Goal: Task Accomplishment & Management: Manage account settings

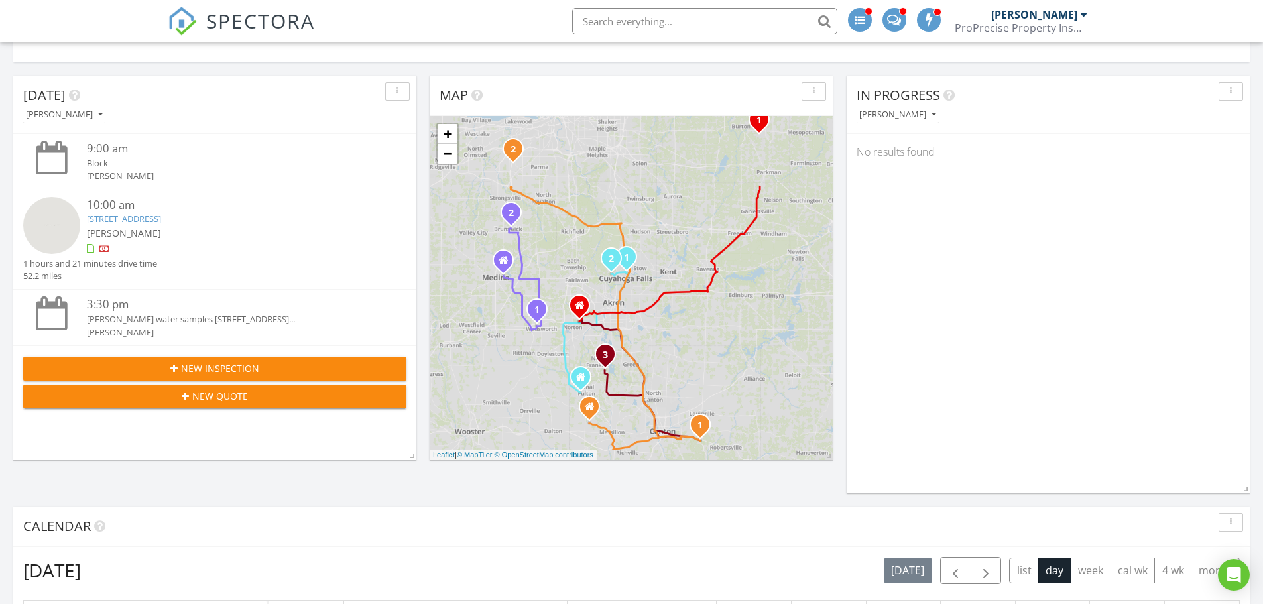
scroll to position [331, 0]
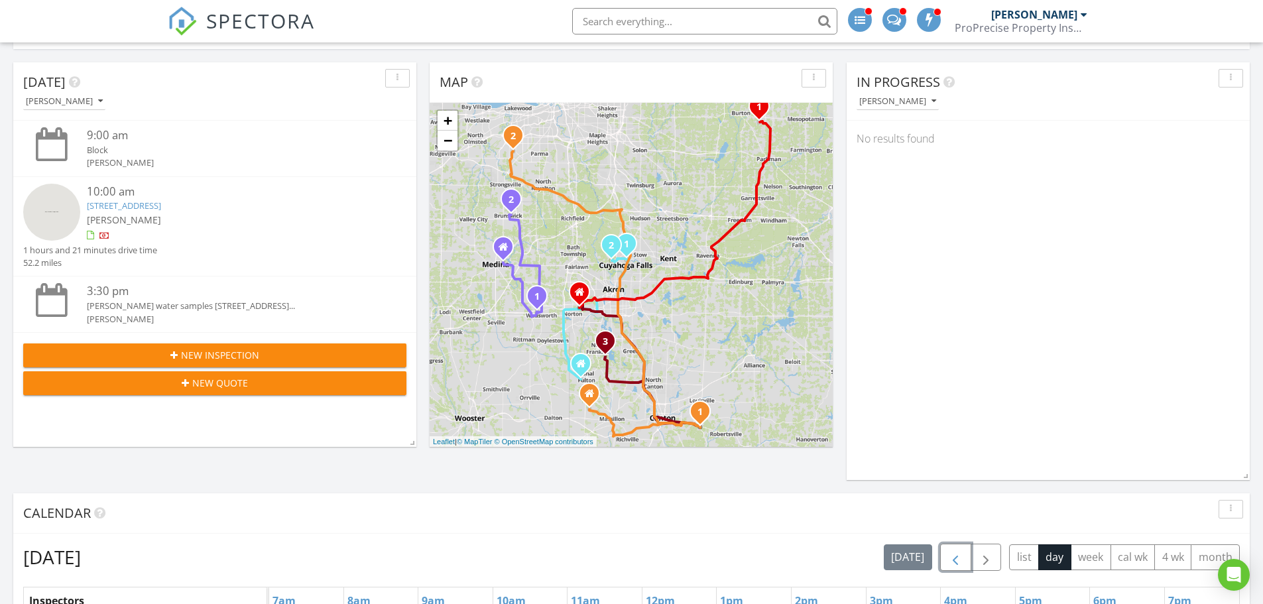
click at [951, 555] on span "button" at bounding box center [955, 557] width 16 height 16
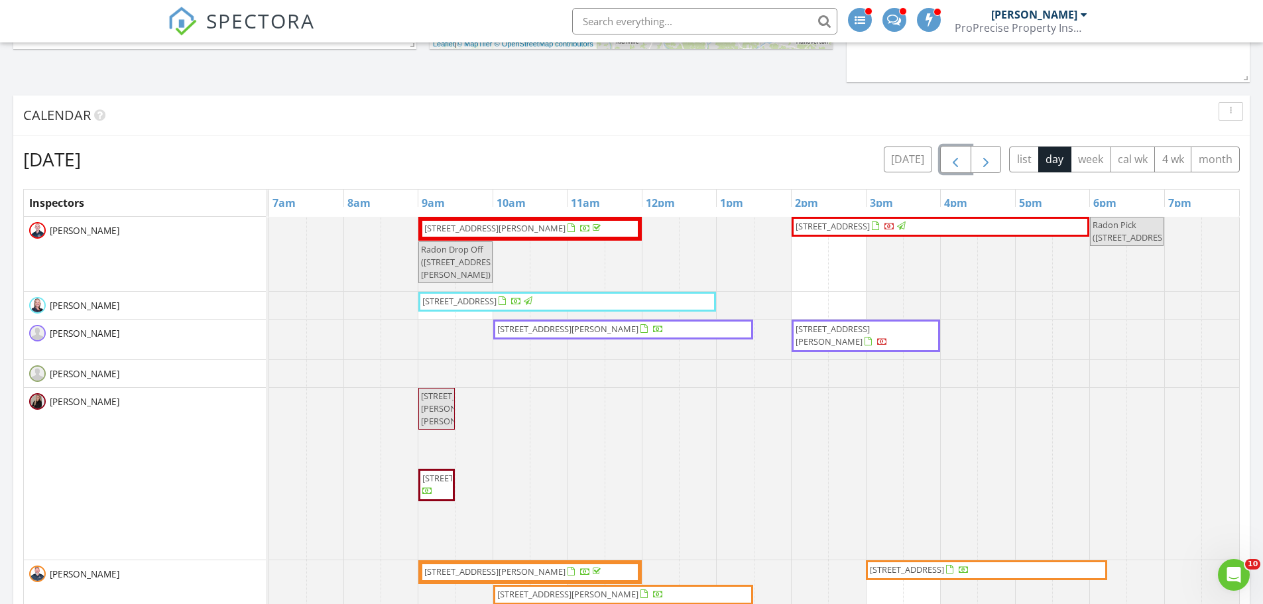
scroll to position [0, 0]
click at [990, 165] on span "button" at bounding box center [986, 160] width 16 height 16
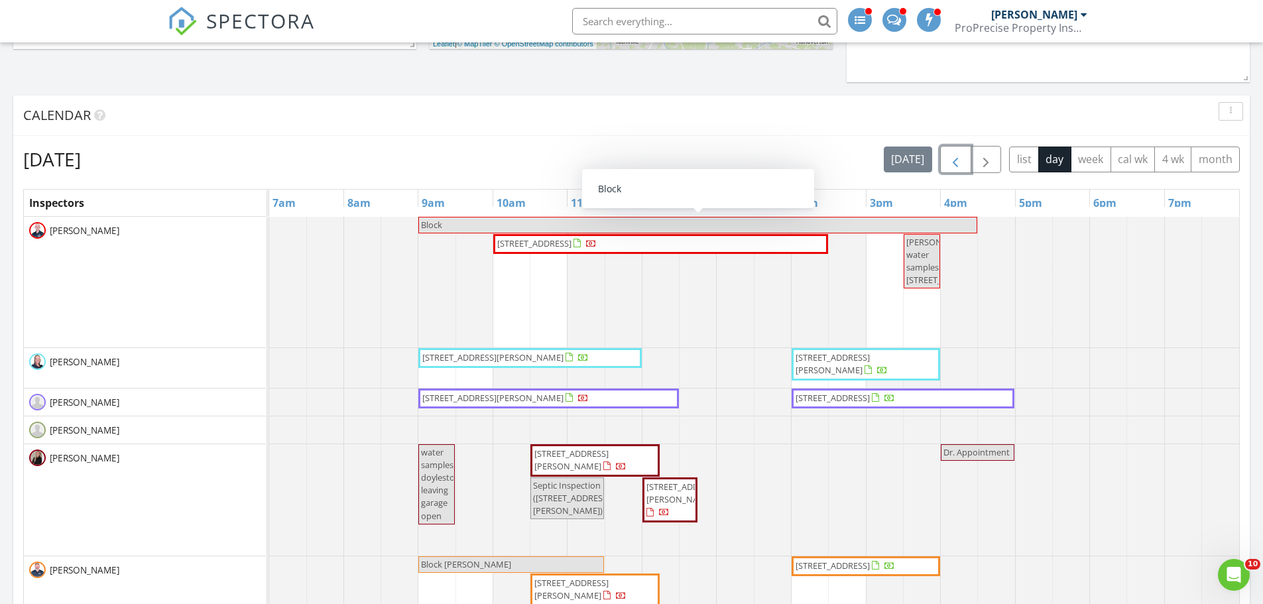
click at [954, 166] on span "button" at bounding box center [955, 160] width 16 height 16
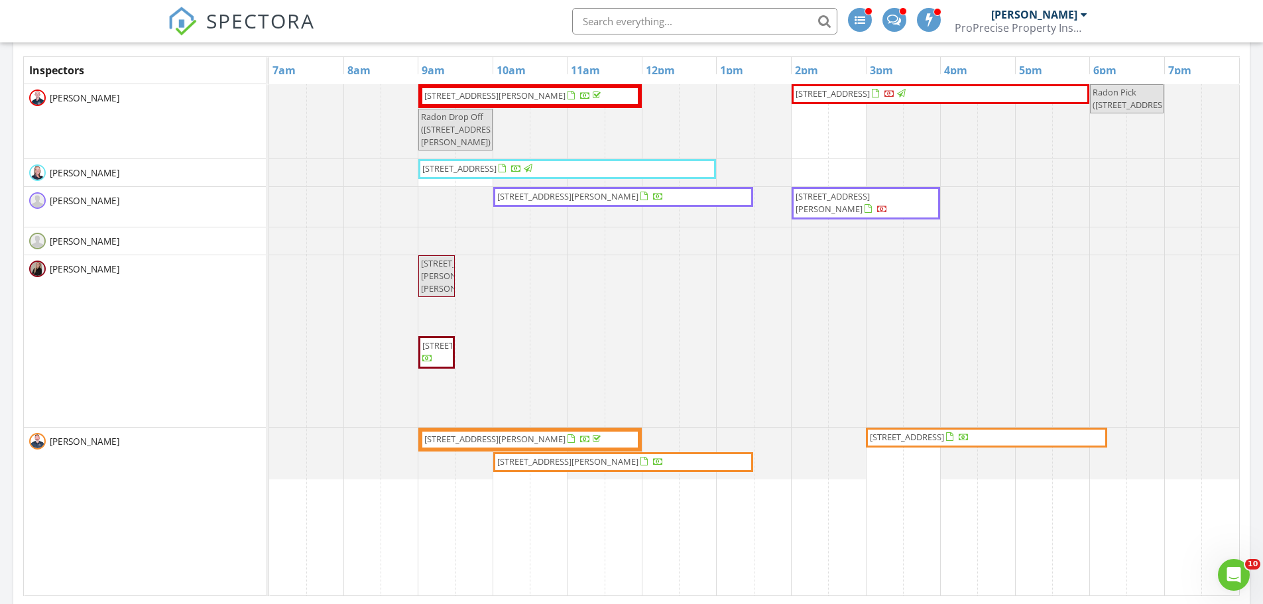
scroll to position [729, 0]
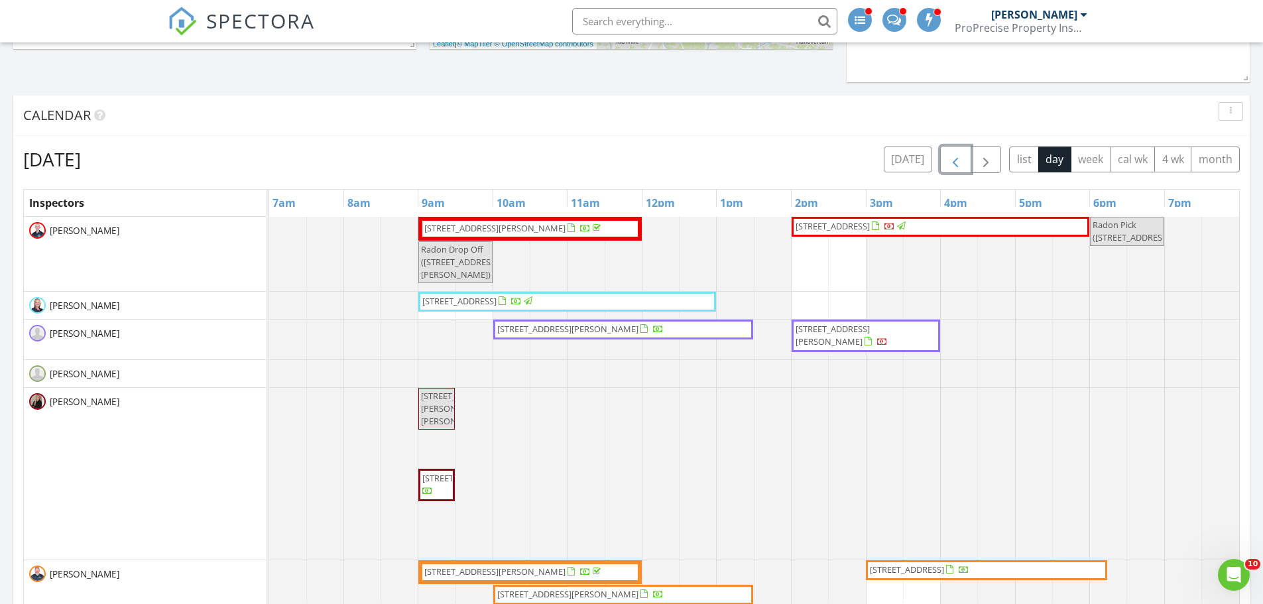
click at [601, 333] on span "3815 Jacobs Ln, Uniontown 44685" at bounding box center [567, 329] width 141 height 12
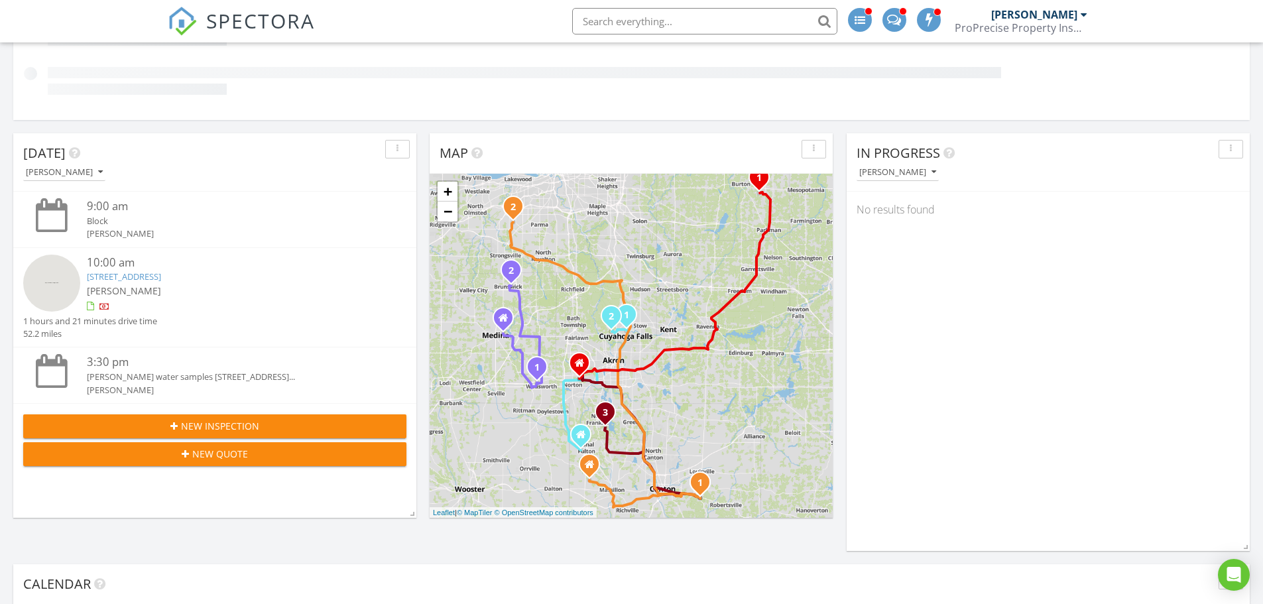
scroll to position [530, 0]
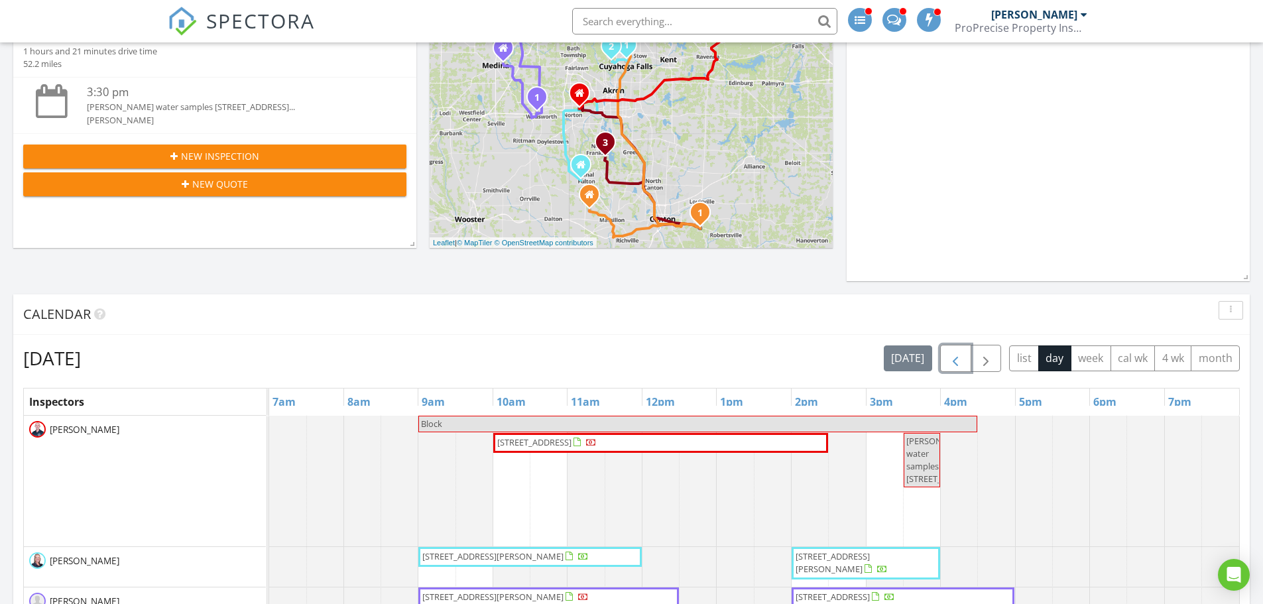
click at [952, 363] on span "button" at bounding box center [955, 359] width 16 height 16
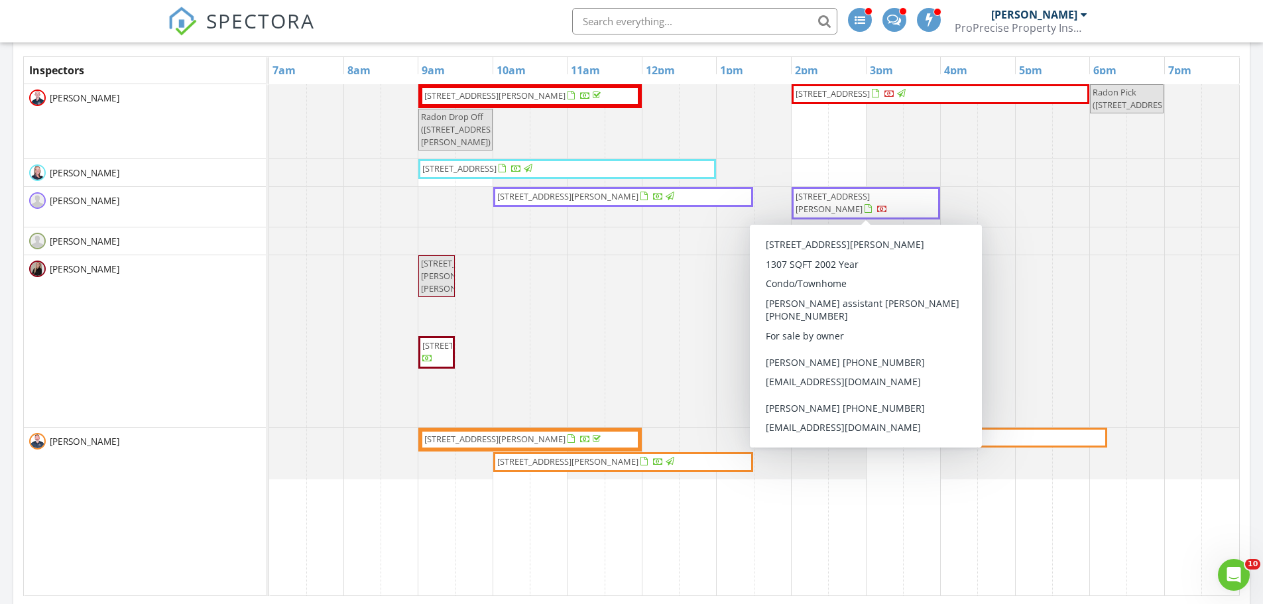
scroll to position [0, 0]
click at [856, 203] on span "833 Cartier Dr, Canal Fulton 44614" at bounding box center [865, 203] width 143 height 26
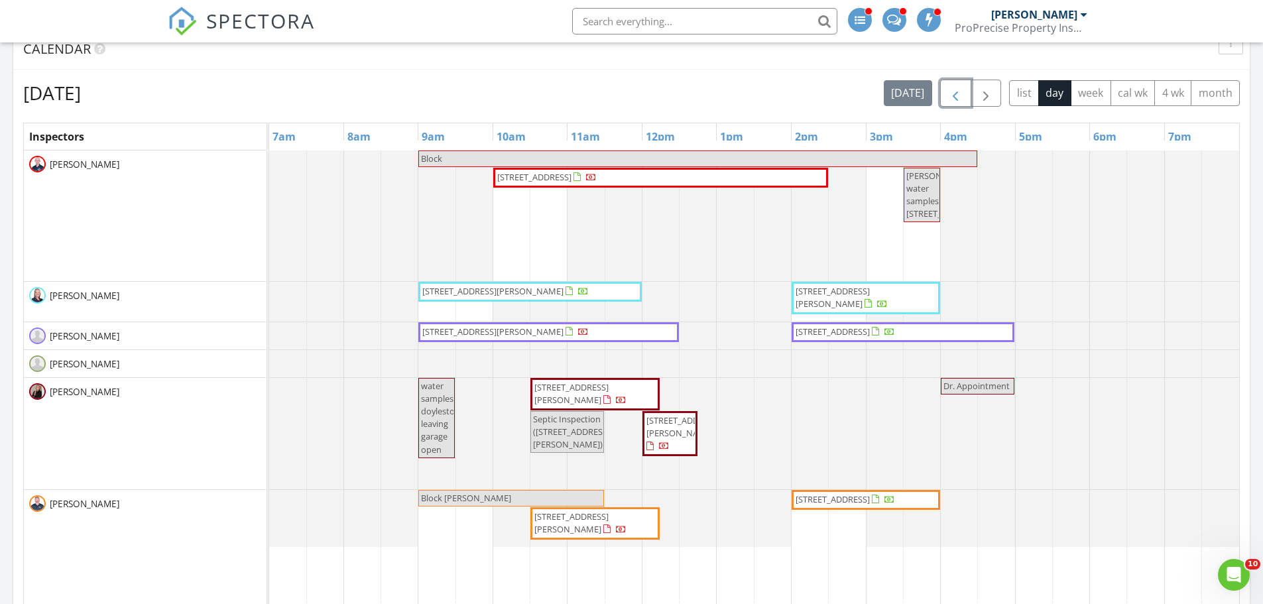
click at [950, 101] on span "button" at bounding box center [955, 94] width 16 height 16
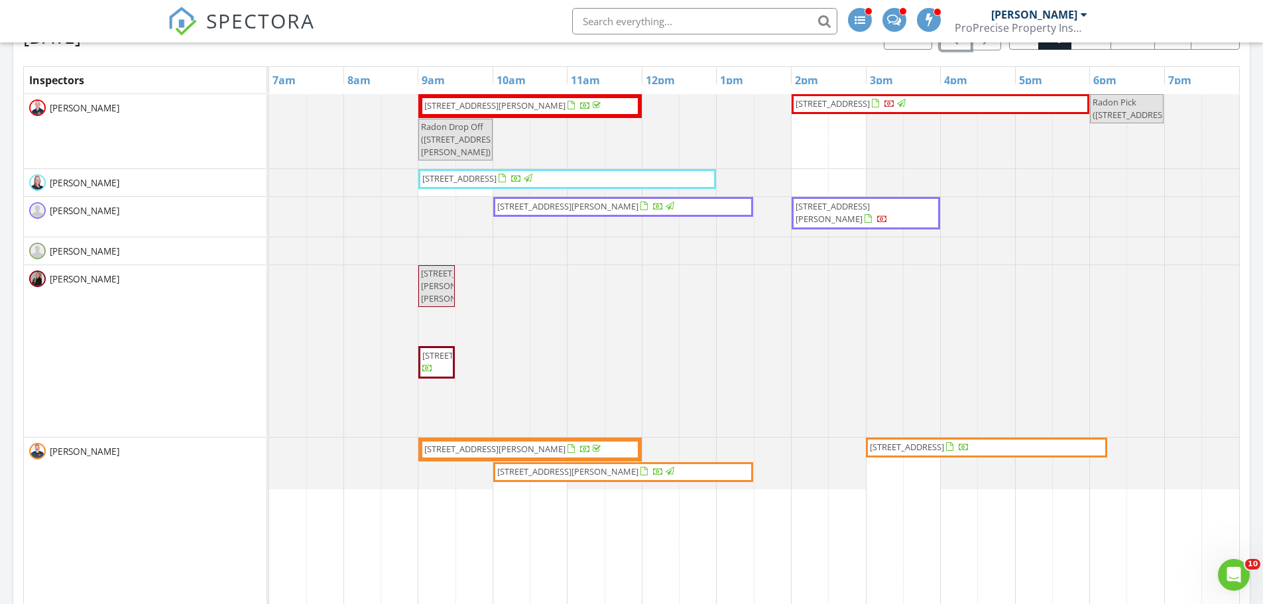
scroll to position [862, 0]
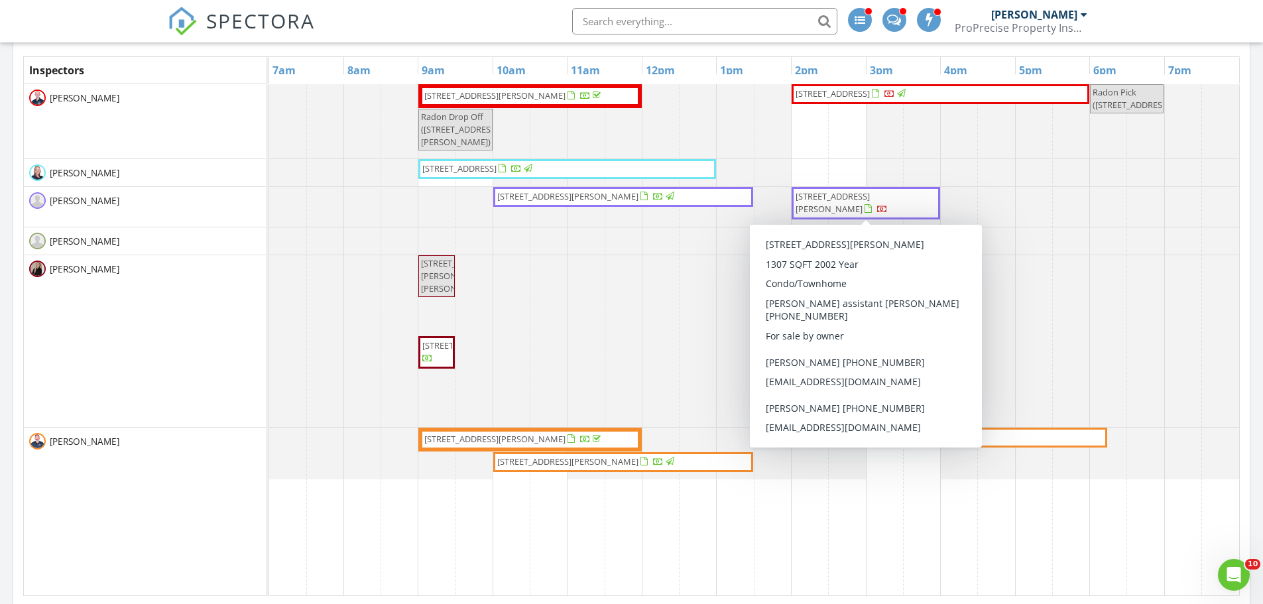
click at [828, 209] on span "[STREET_ADDRESS][PERSON_NAME]" at bounding box center [865, 203] width 143 height 26
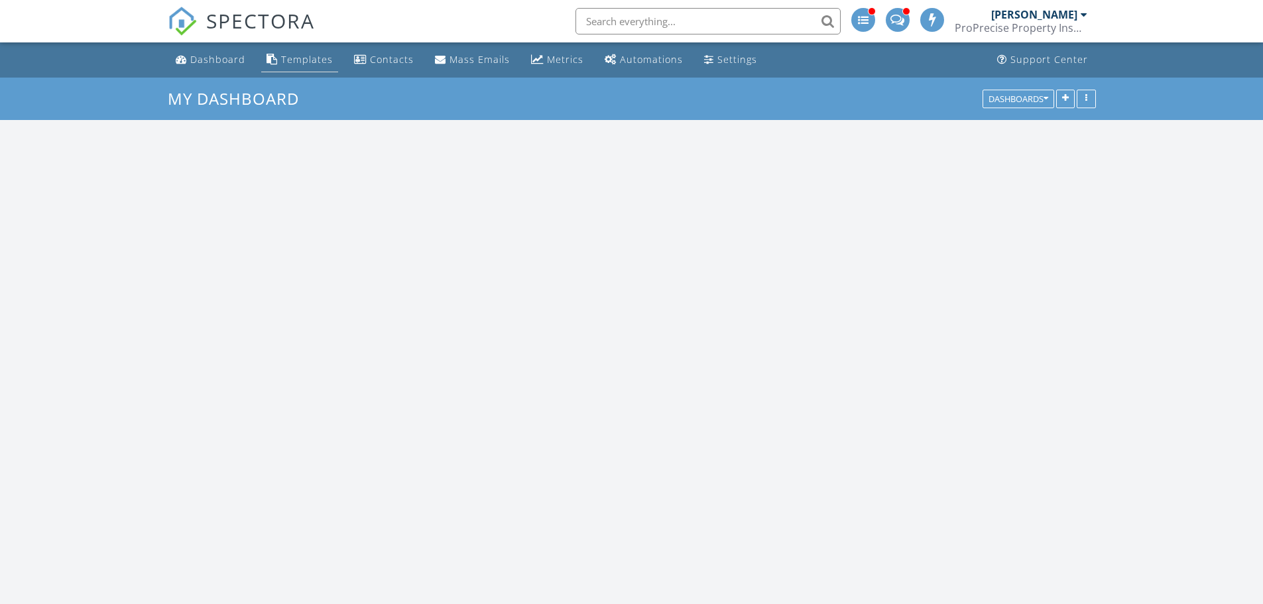
scroll to position [1260, 1283]
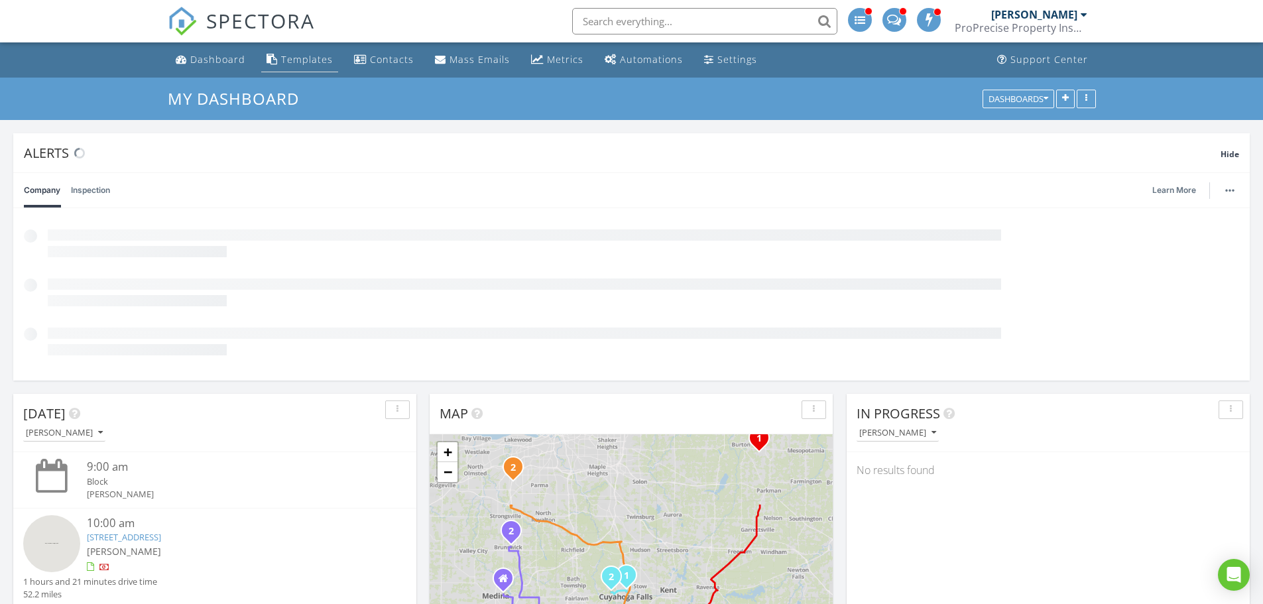
click at [276, 60] on link "Templates" at bounding box center [299, 60] width 77 height 25
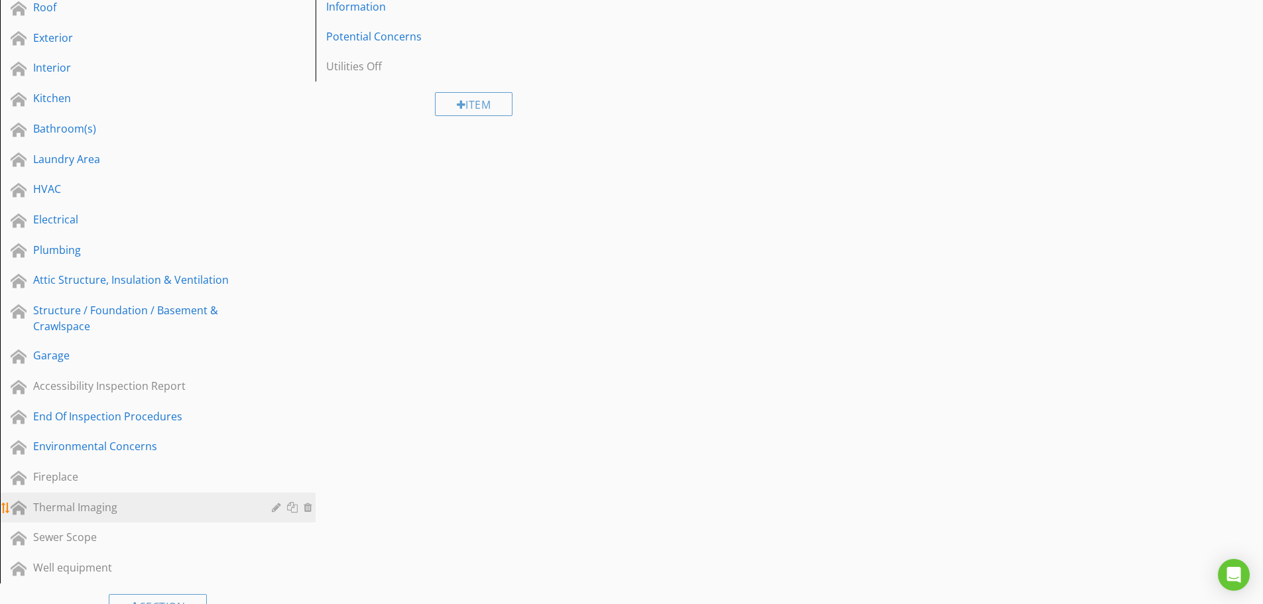
scroll to position [331, 0]
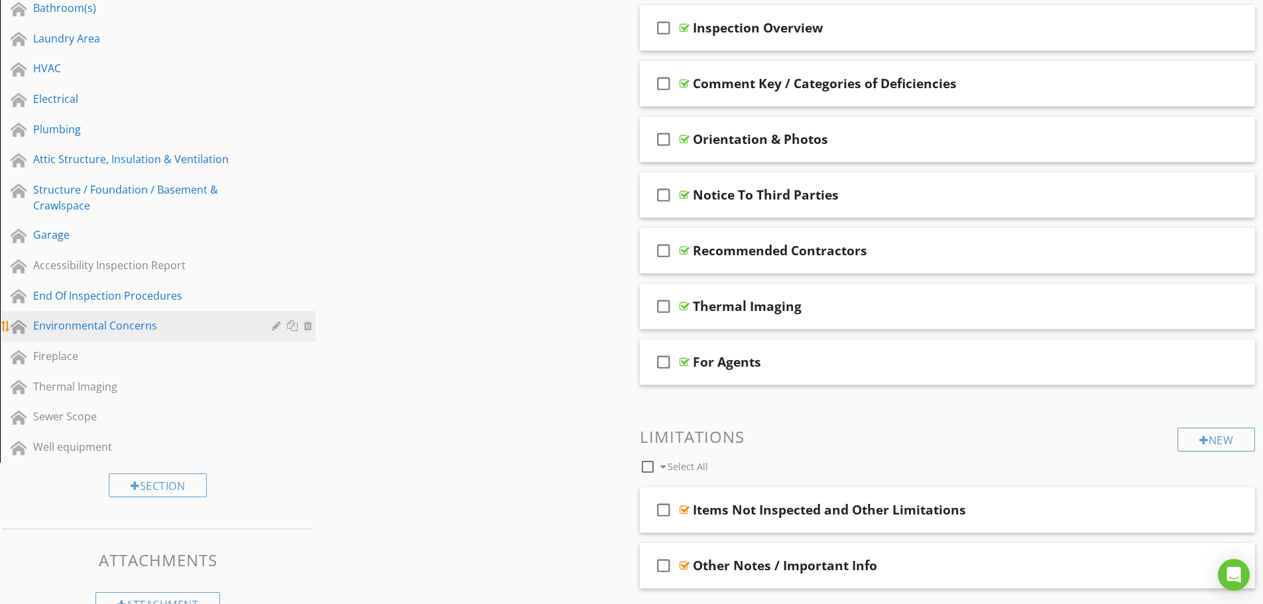
click at [123, 315] on link "Environmental Concerns" at bounding box center [160, 326] width 312 height 30
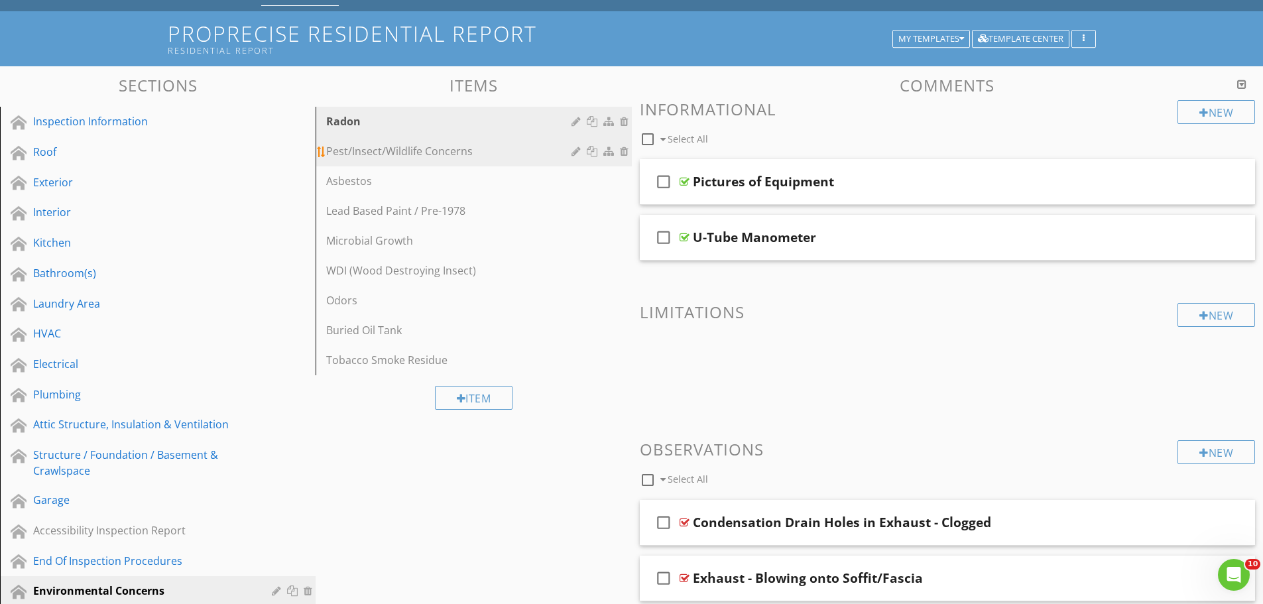
scroll to position [0, 0]
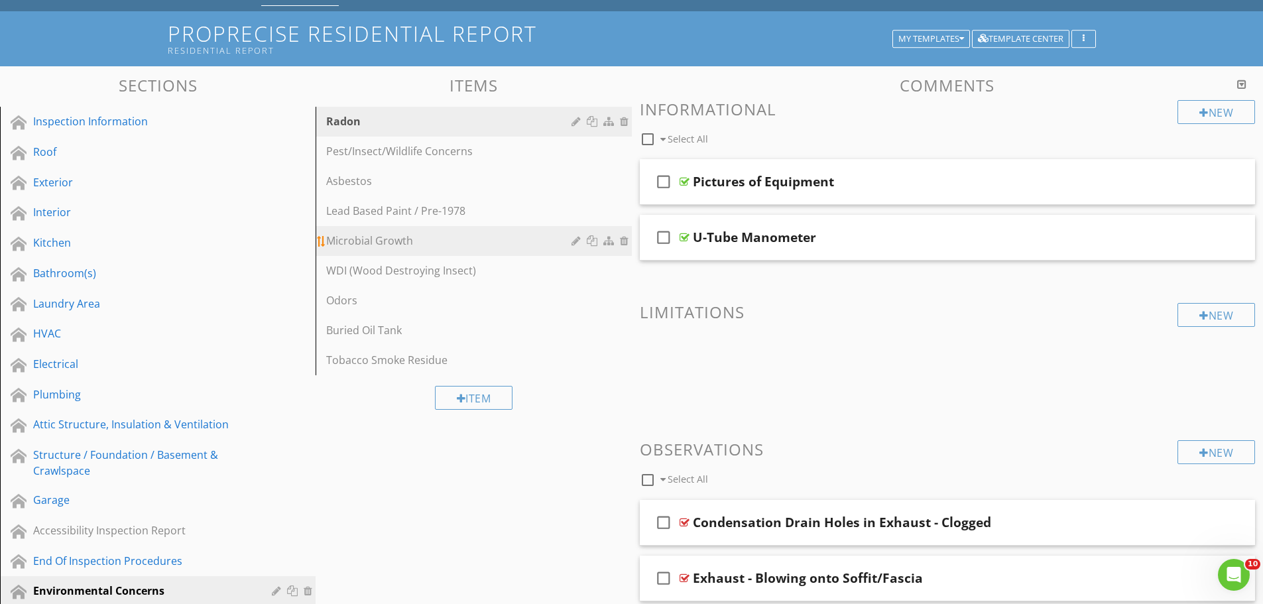
click at [405, 239] on div "Microbial Growth" at bounding box center [450, 241] width 249 height 16
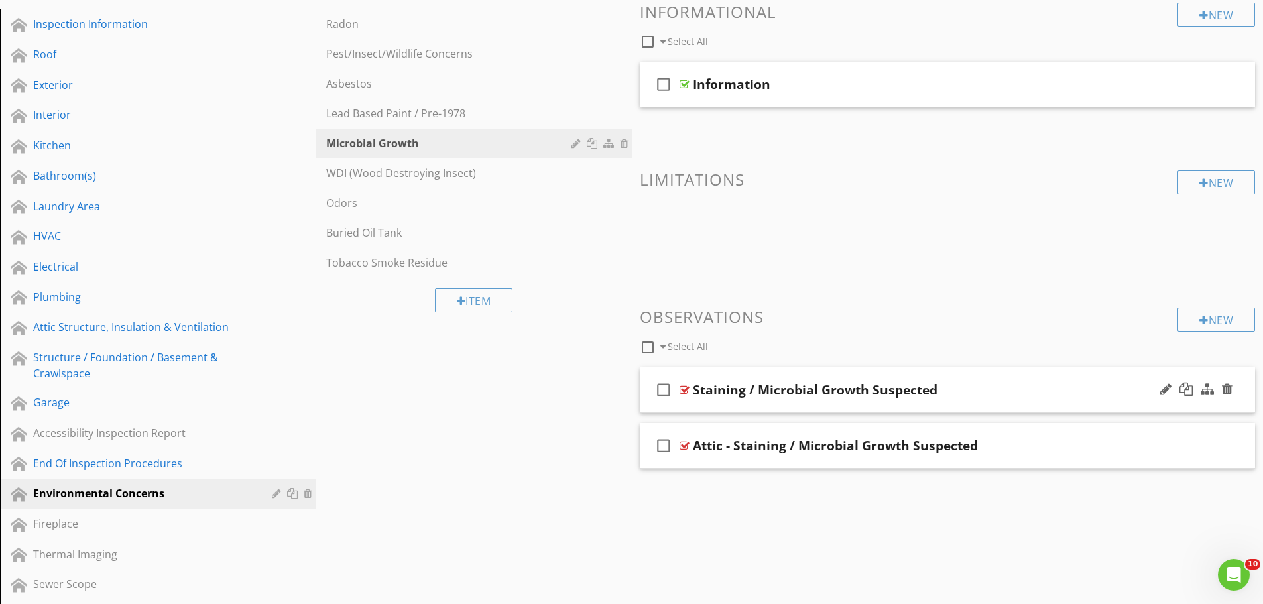
scroll to position [265, 0]
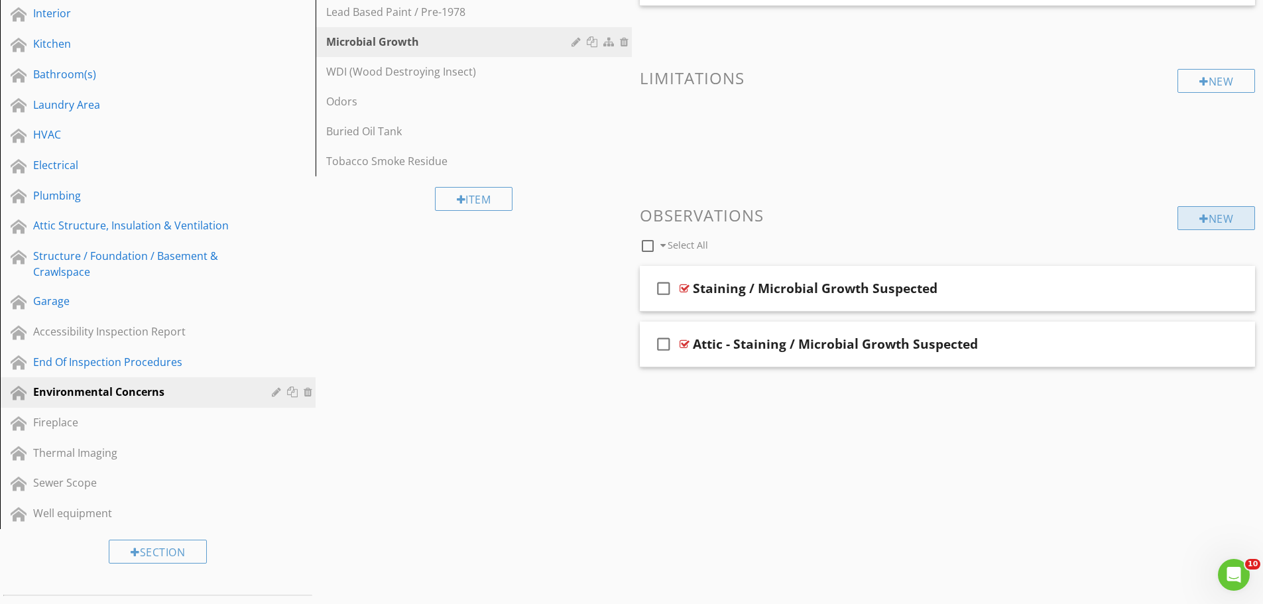
click at [1231, 223] on div "New" at bounding box center [1216, 218] width 78 height 24
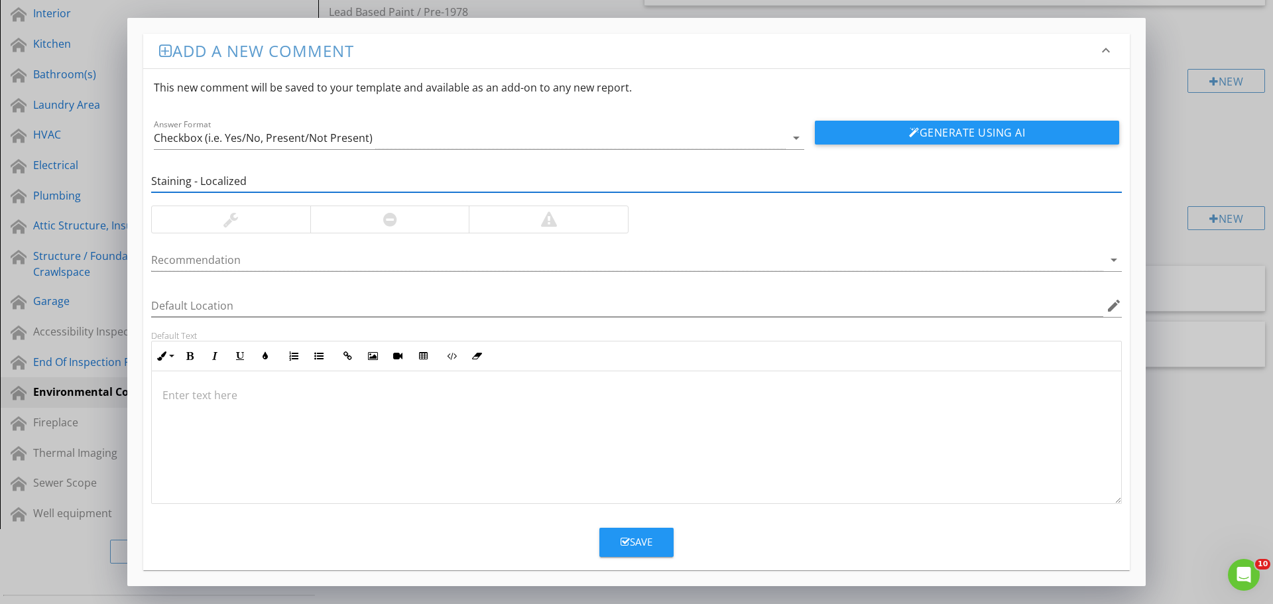
type input "Staining - Localized"
click at [236, 214] on div at bounding box center [230, 219] width 15 height 16
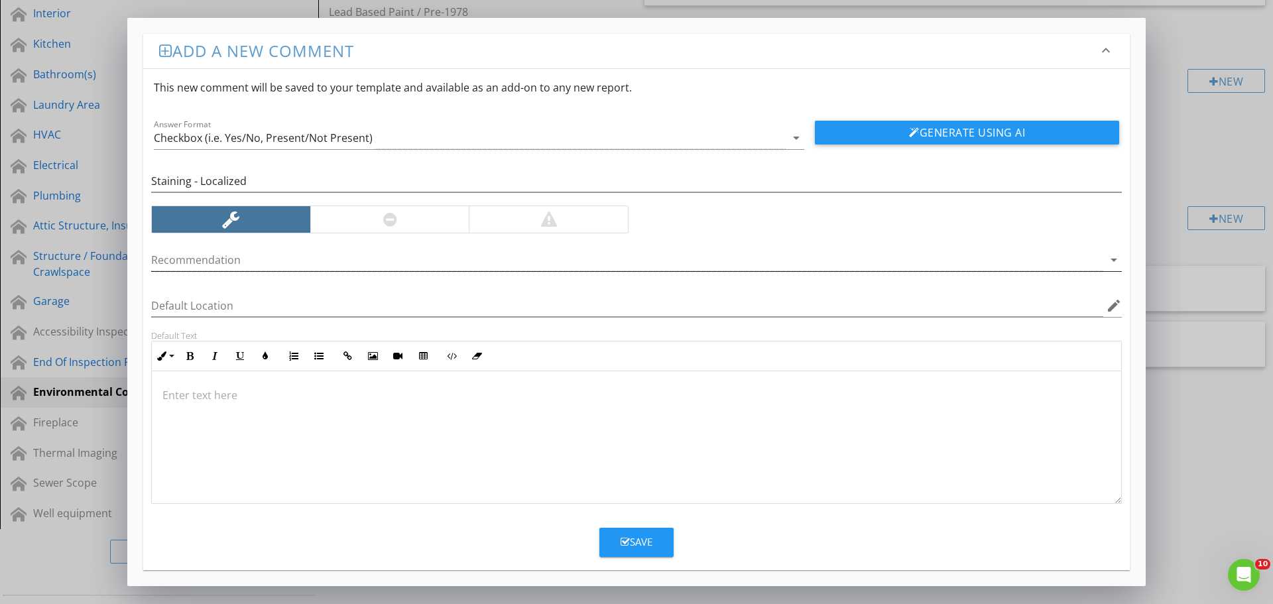
click at [240, 263] on div at bounding box center [627, 260] width 952 height 22
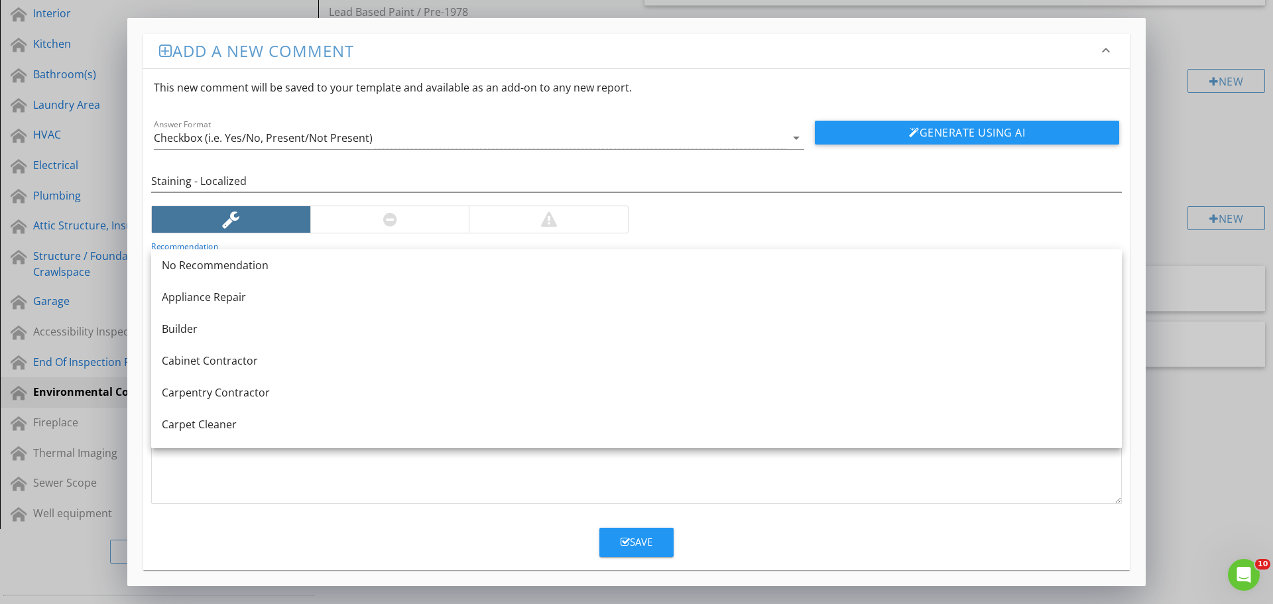
click at [278, 503] on div "Enter text here" at bounding box center [636, 437] width 970 height 133
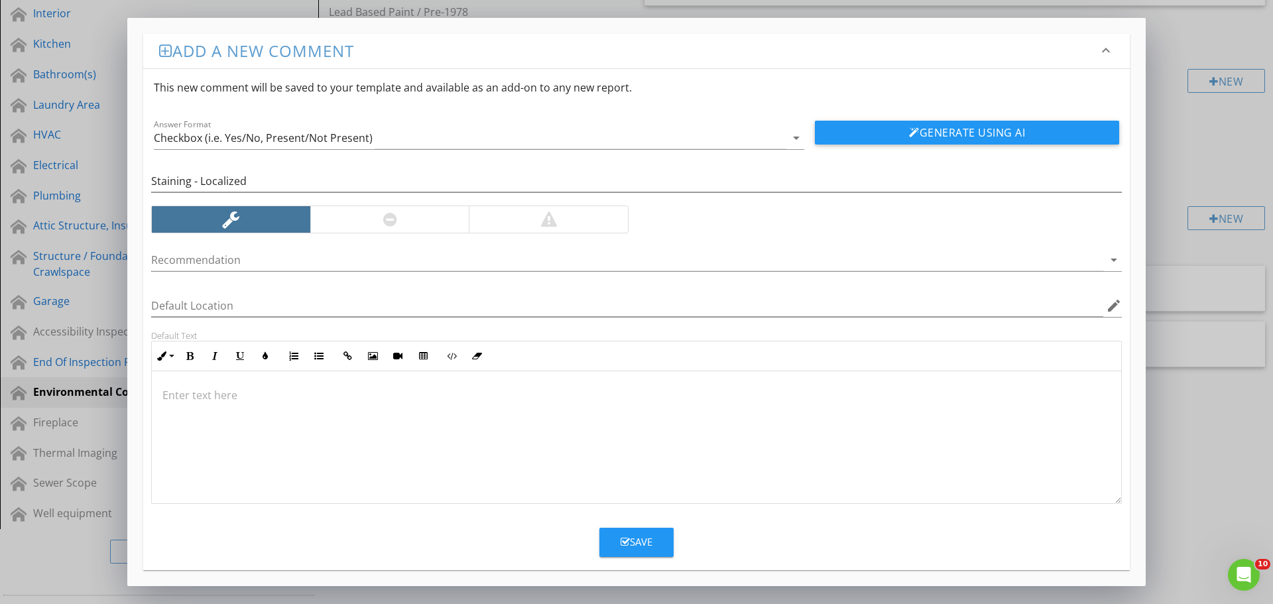
click at [260, 452] on div at bounding box center [636, 437] width 969 height 133
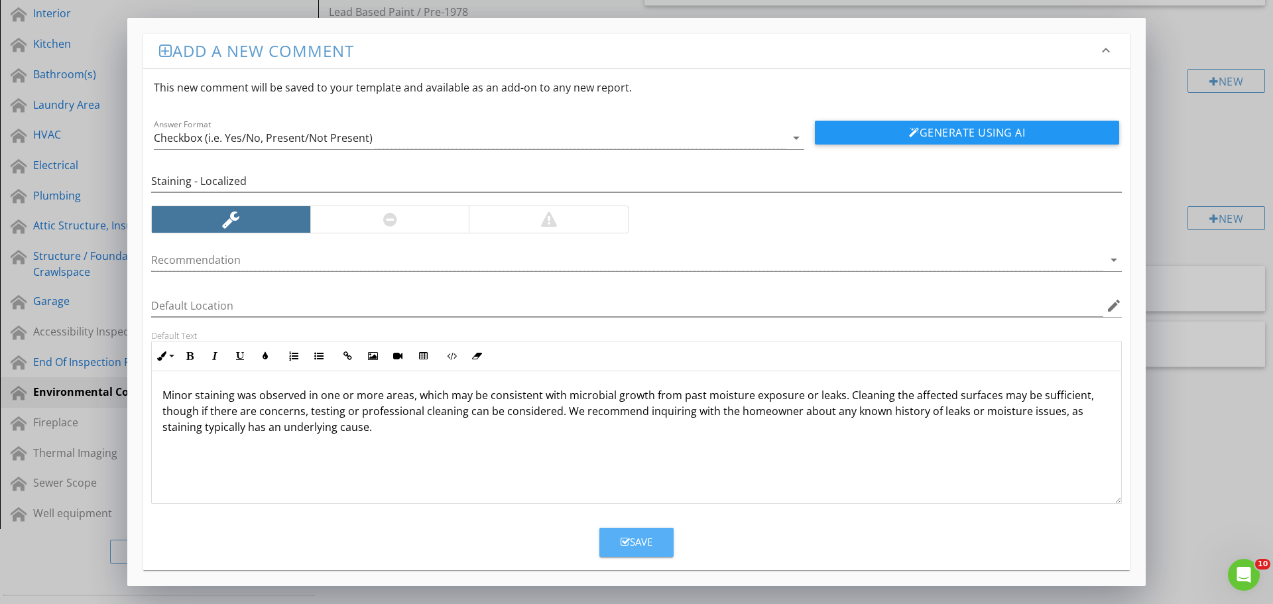
click at [635, 538] on div "Save" at bounding box center [636, 541] width 32 height 15
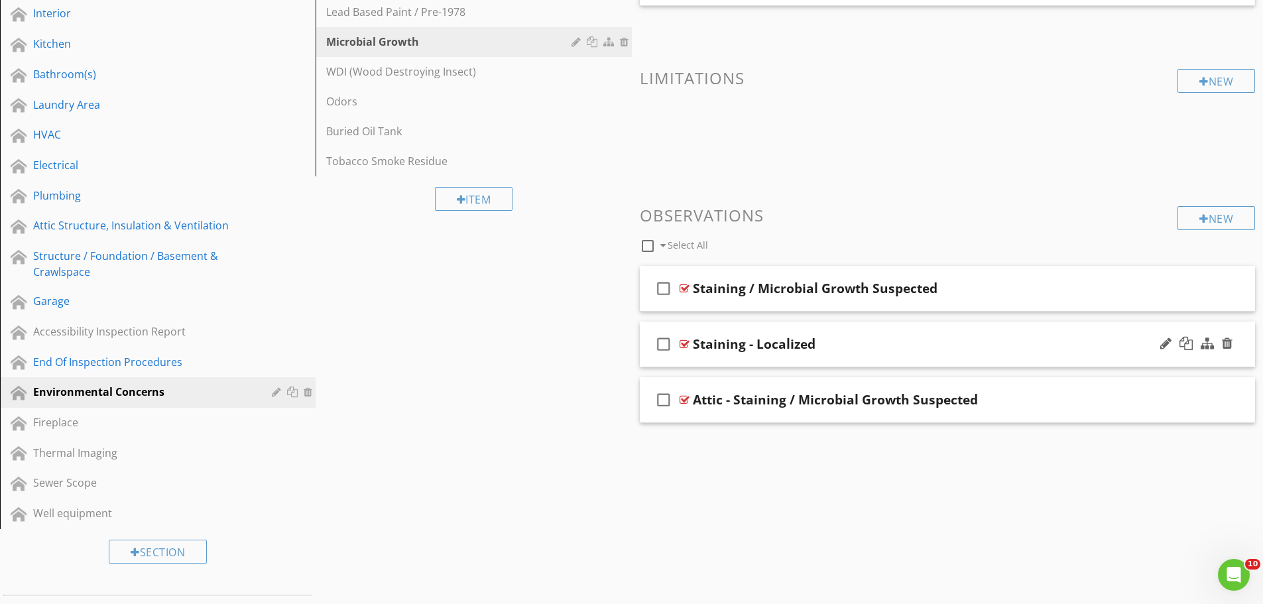
click at [681, 343] on div at bounding box center [684, 344] width 10 height 11
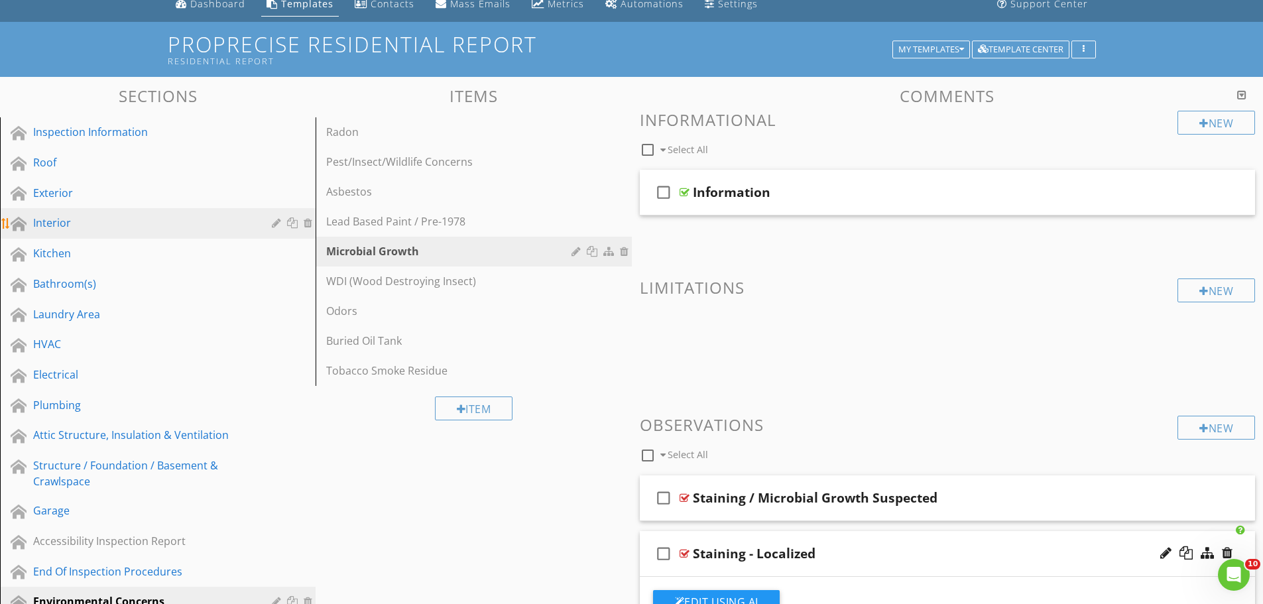
scroll to position [0, 0]
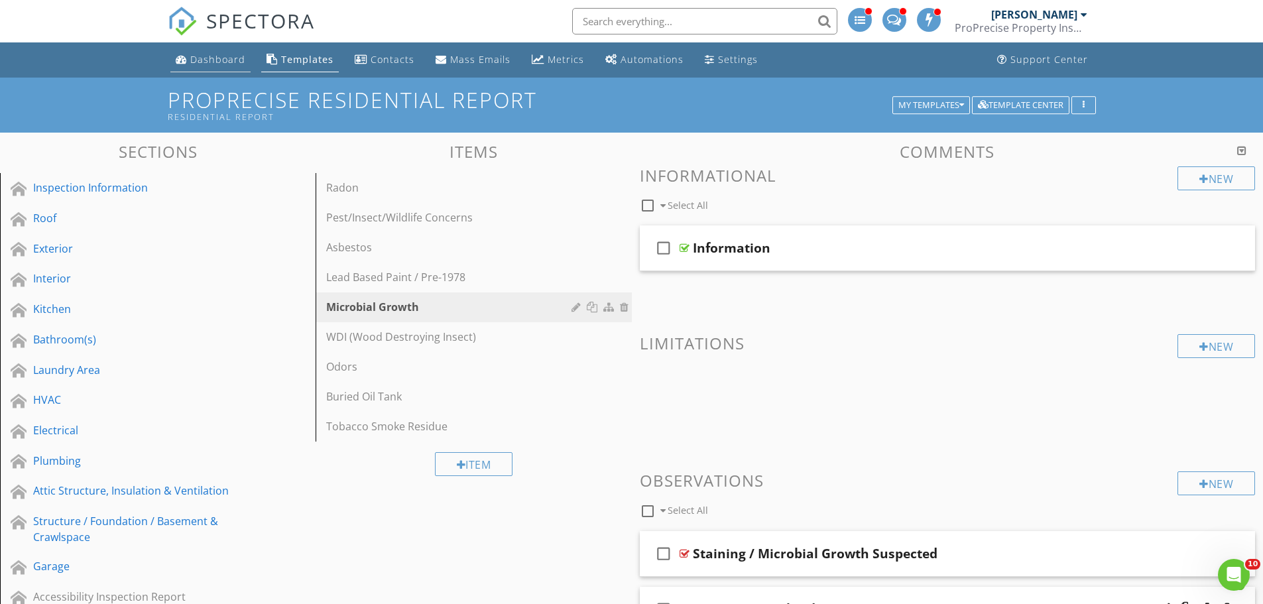
click at [199, 56] on div "Dashboard" at bounding box center [217, 59] width 55 height 13
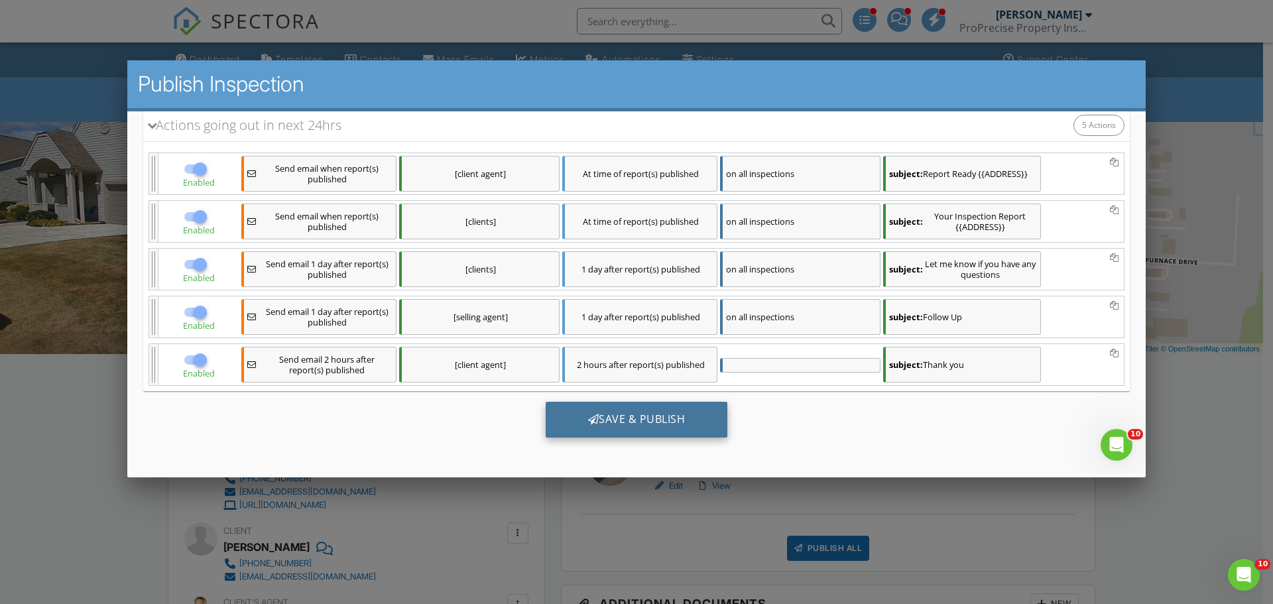
click at [588, 417] on div at bounding box center [593, 419] width 11 height 11
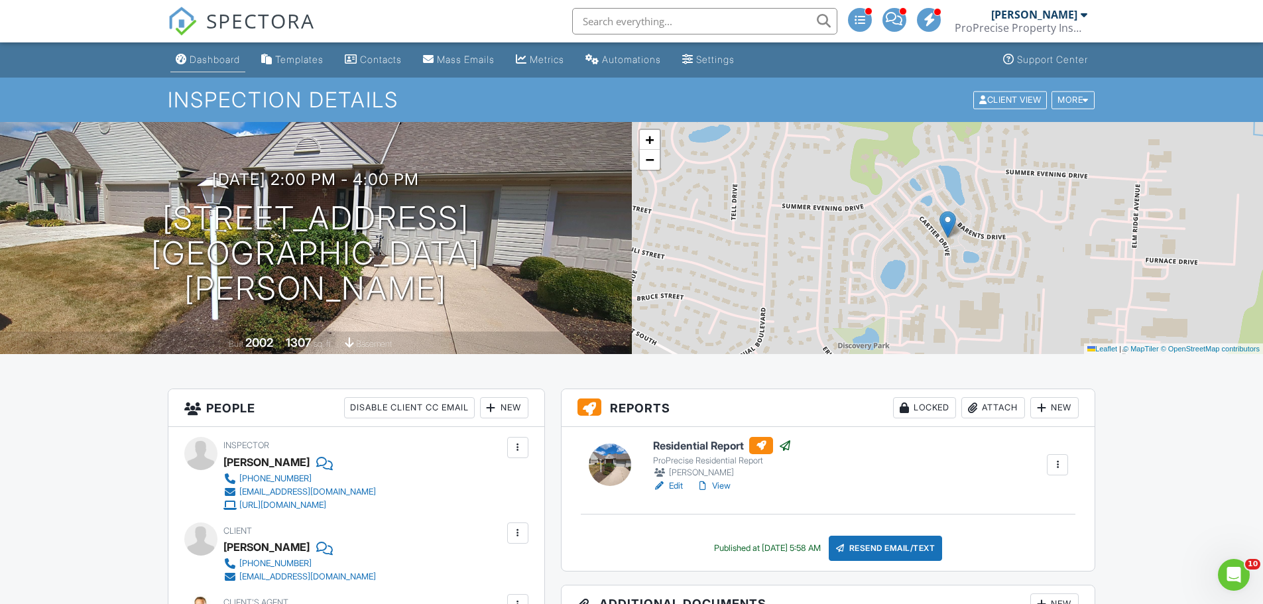
click at [203, 64] on div "Dashboard" at bounding box center [215, 59] width 50 height 11
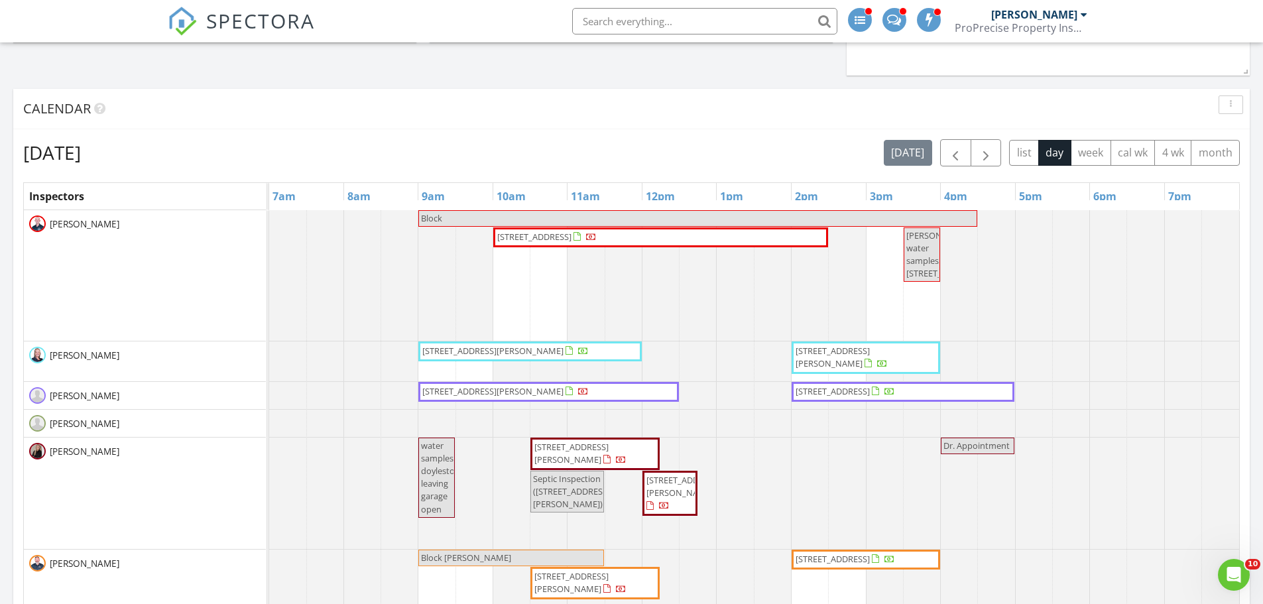
scroll to position [729, 0]
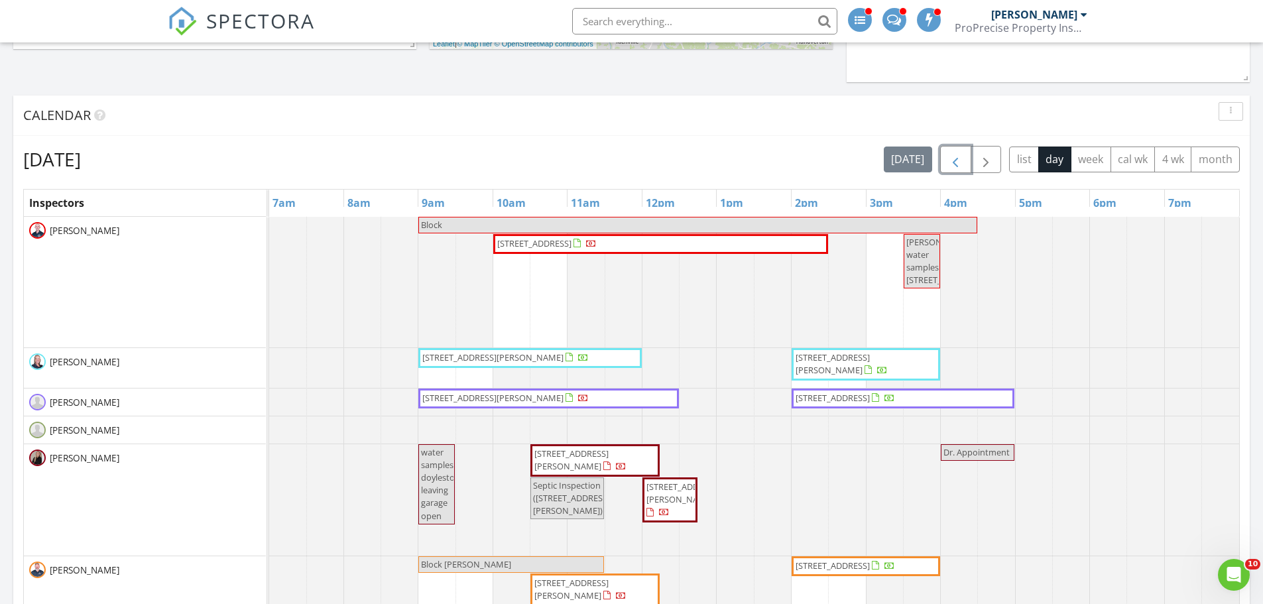
click at [950, 159] on span "button" at bounding box center [955, 160] width 16 height 16
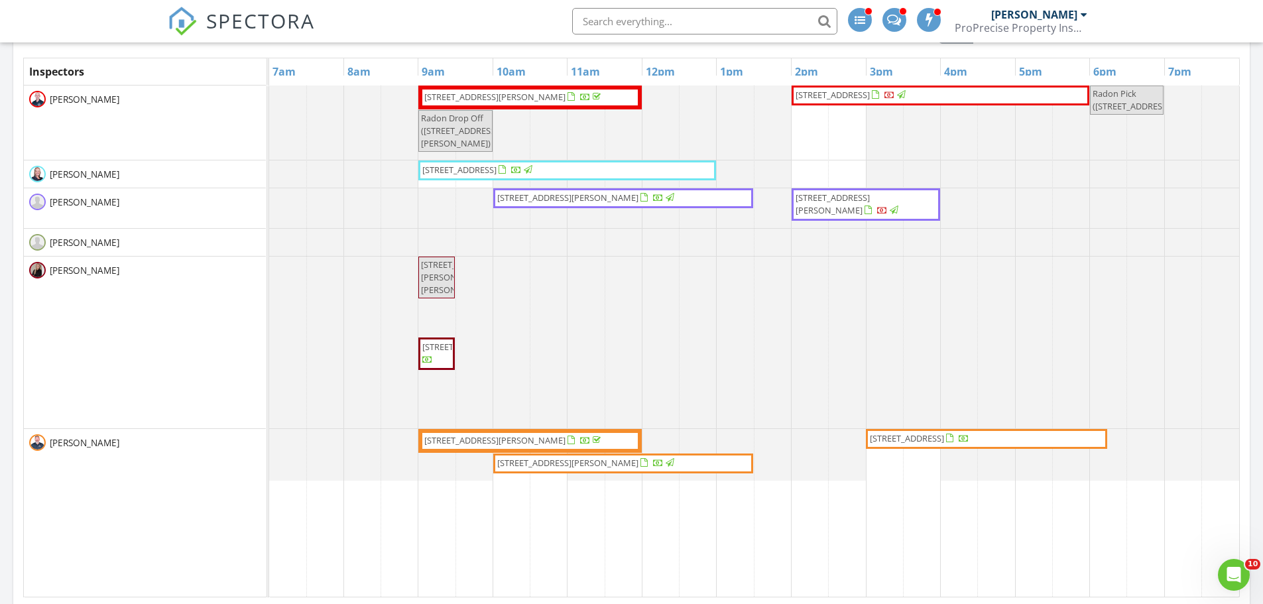
scroll to position [862, 0]
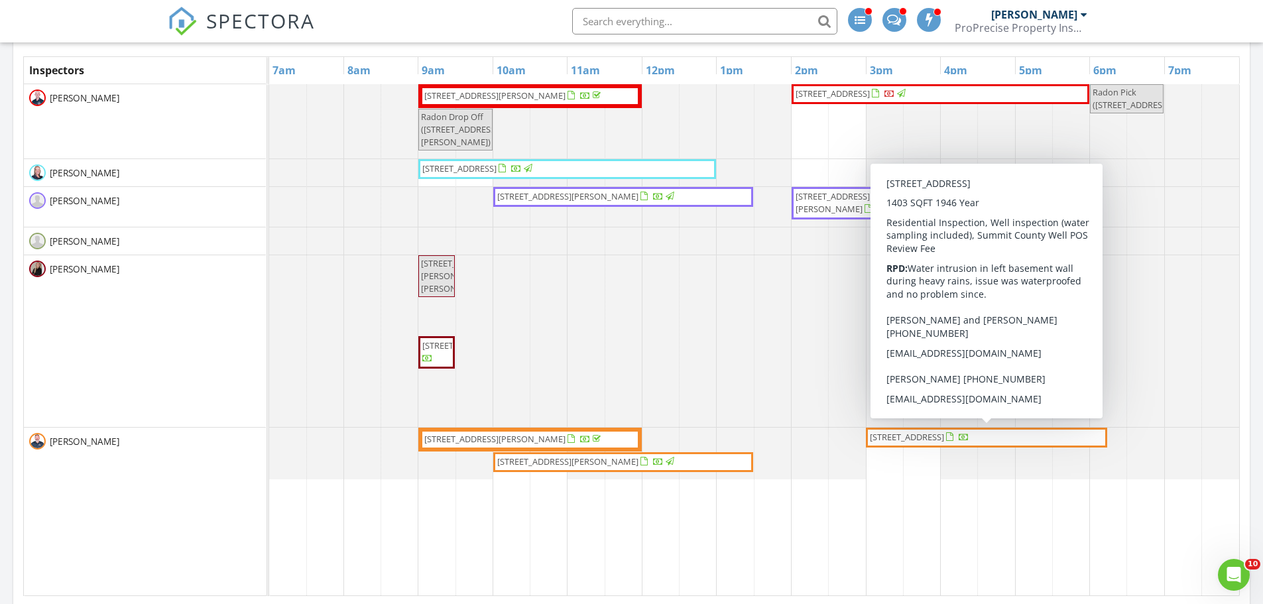
click at [901, 437] on span "[STREET_ADDRESS]" at bounding box center [907, 437] width 74 height 12
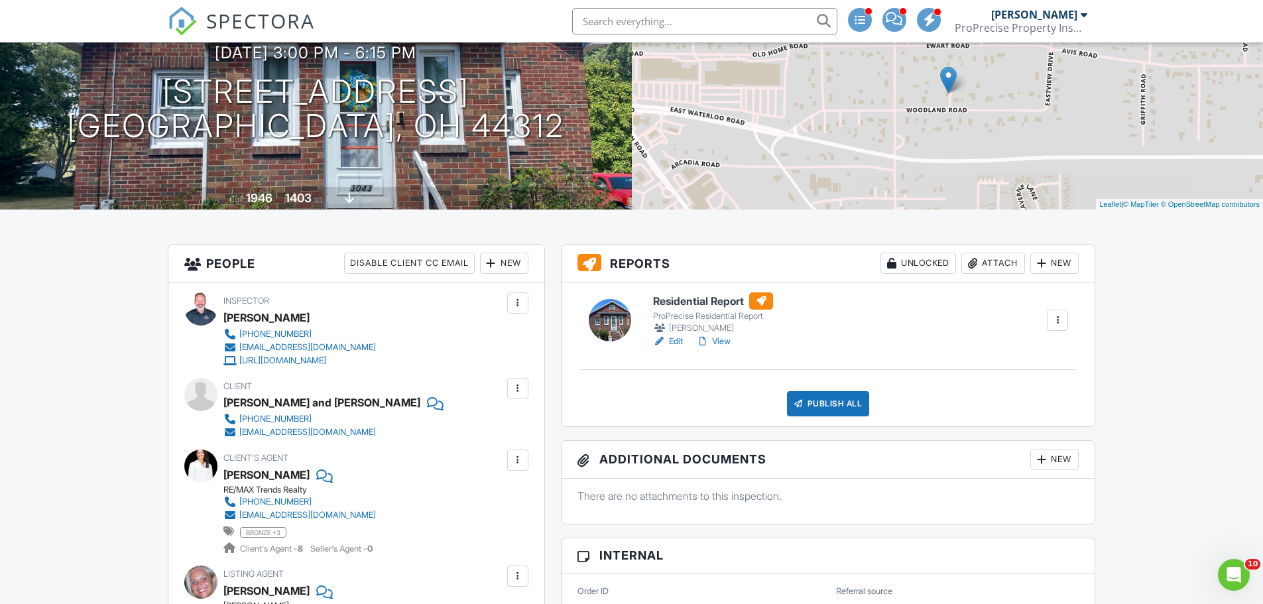
scroll to position [133, 0]
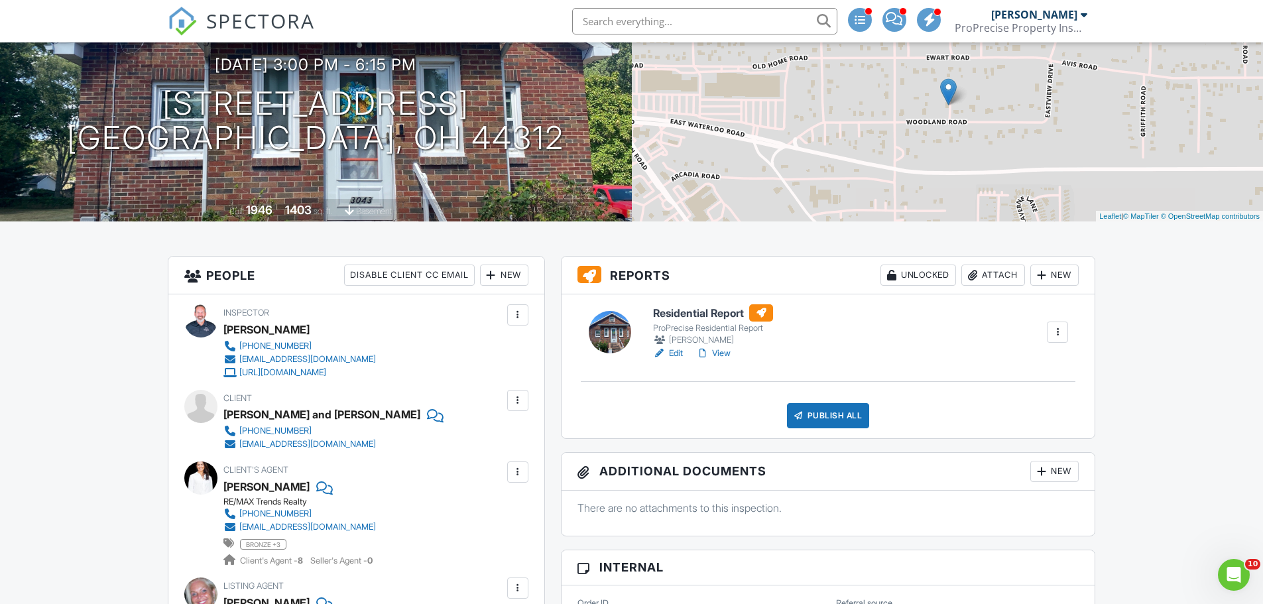
click at [711, 359] on link "View" at bounding box center [713, 353] width 34 height 13
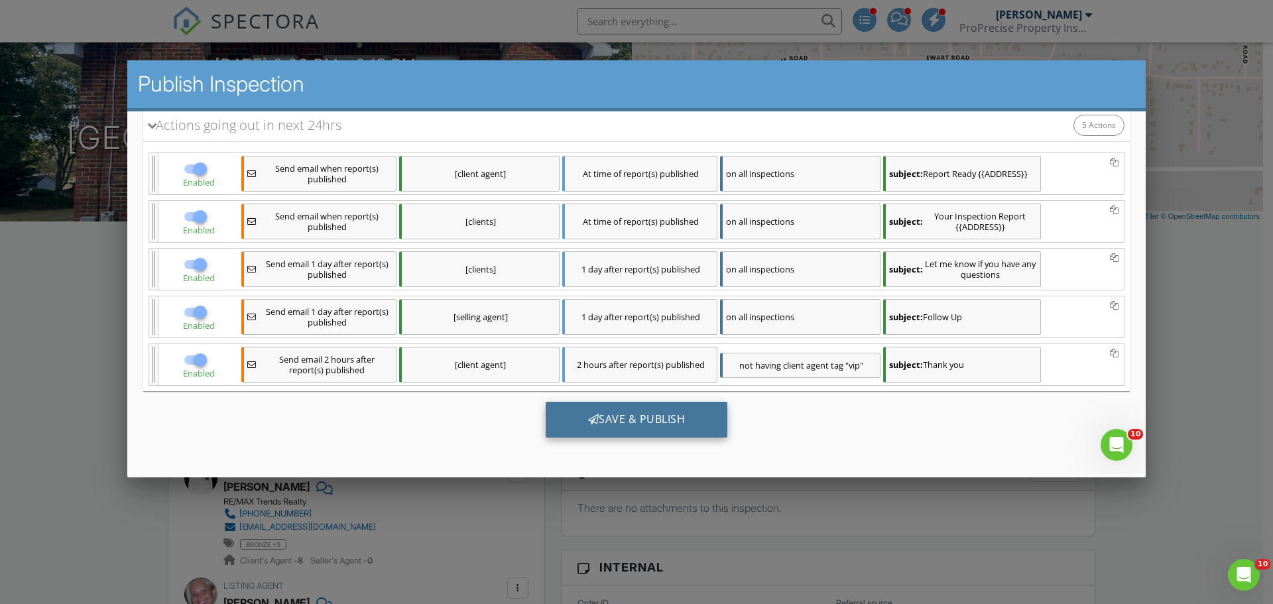
click at [657, 416] on div "Save & Publish" at bounding box center [636, 420] width 182 height 36
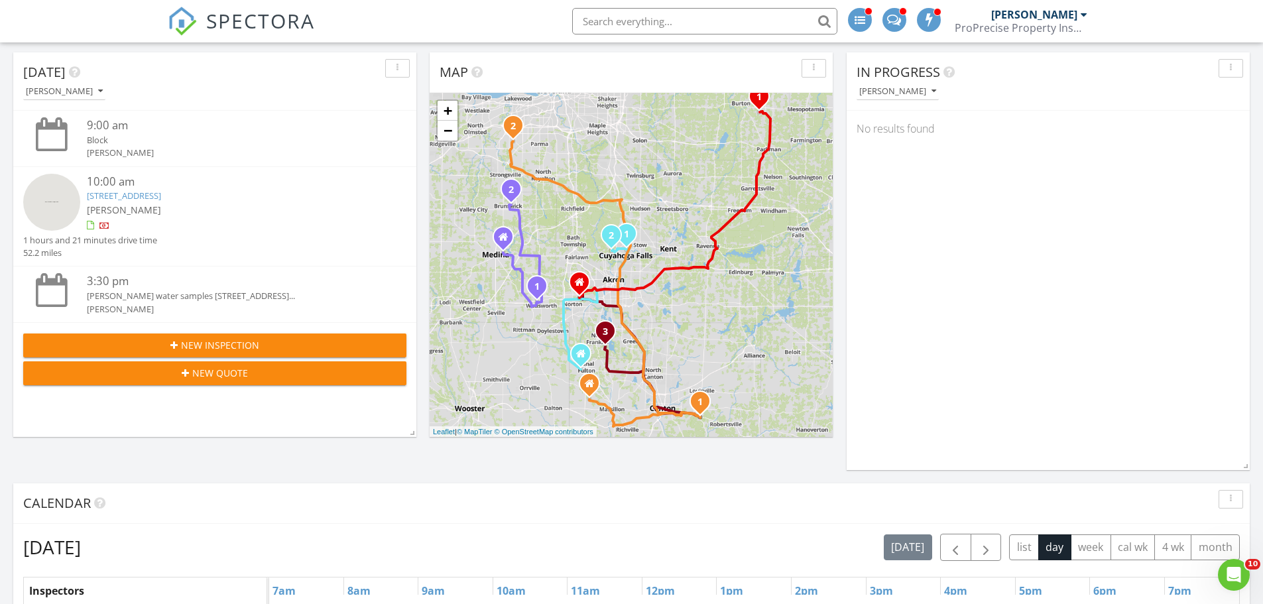
scroll to position [530, 0]
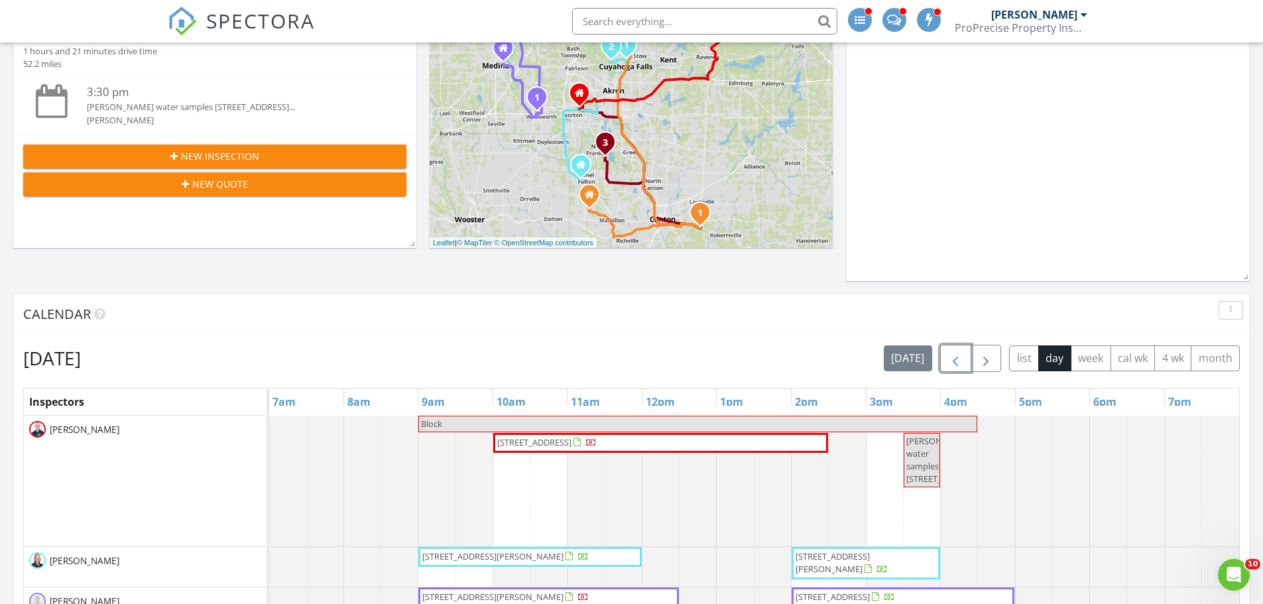
click at [962, 356] on span "button" at bounding box center [955, 359] width 16 height 16
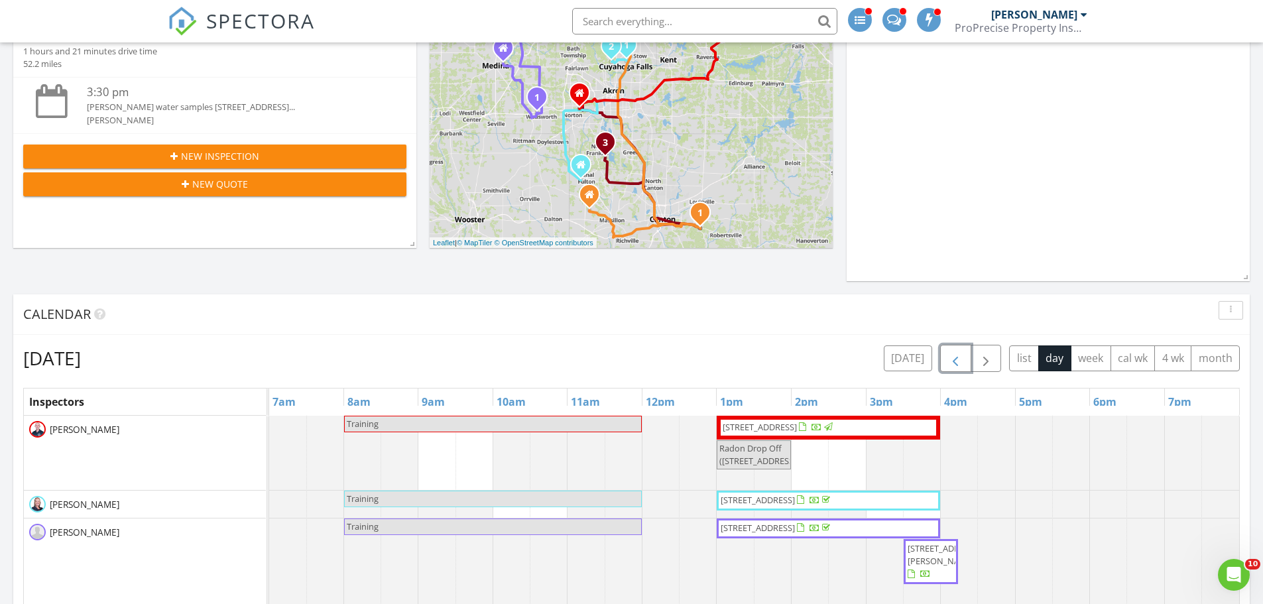
click at [962, 356] on span "button" at bounding box center [955, 359] width 16 height 16
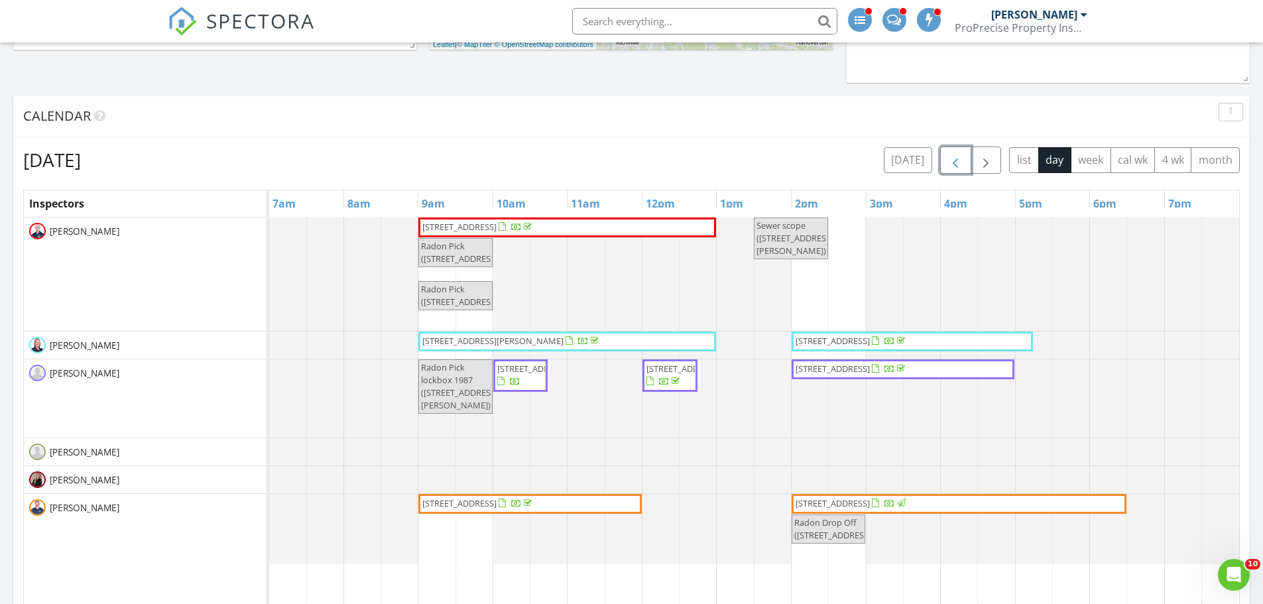
scroll to position [729, 0]
click at [956, 162] on span "button" at bounding box center [955, 160] width 16 height 16
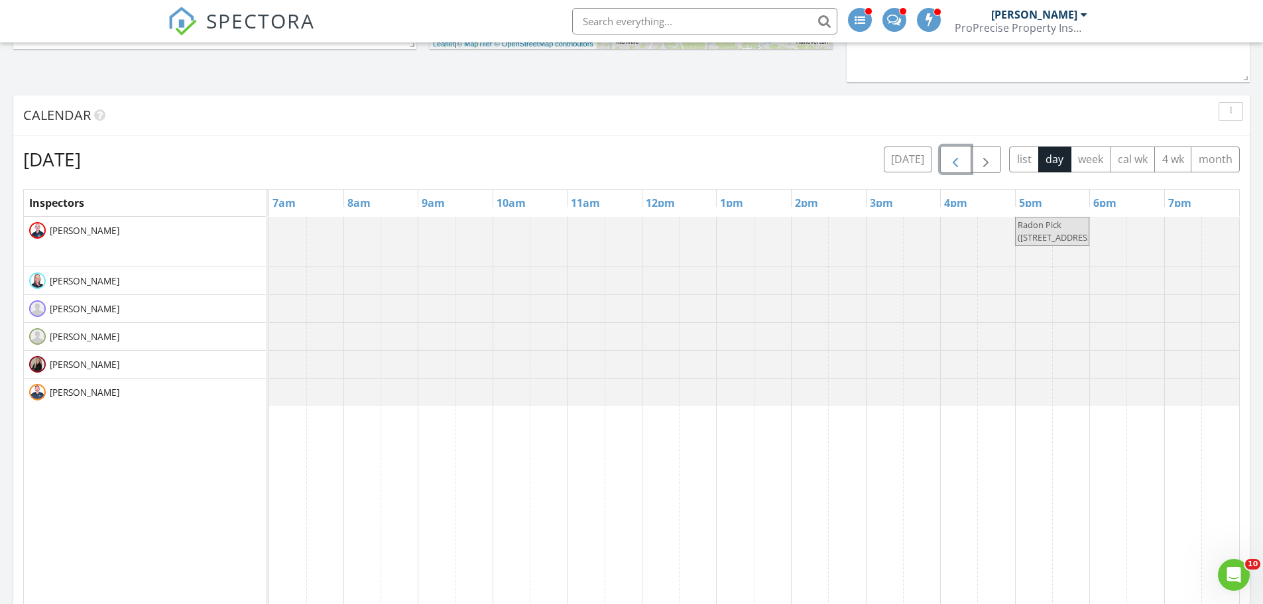
click at [956, 162] on span "button" at bounding box center [955, 160] width 16 height 16
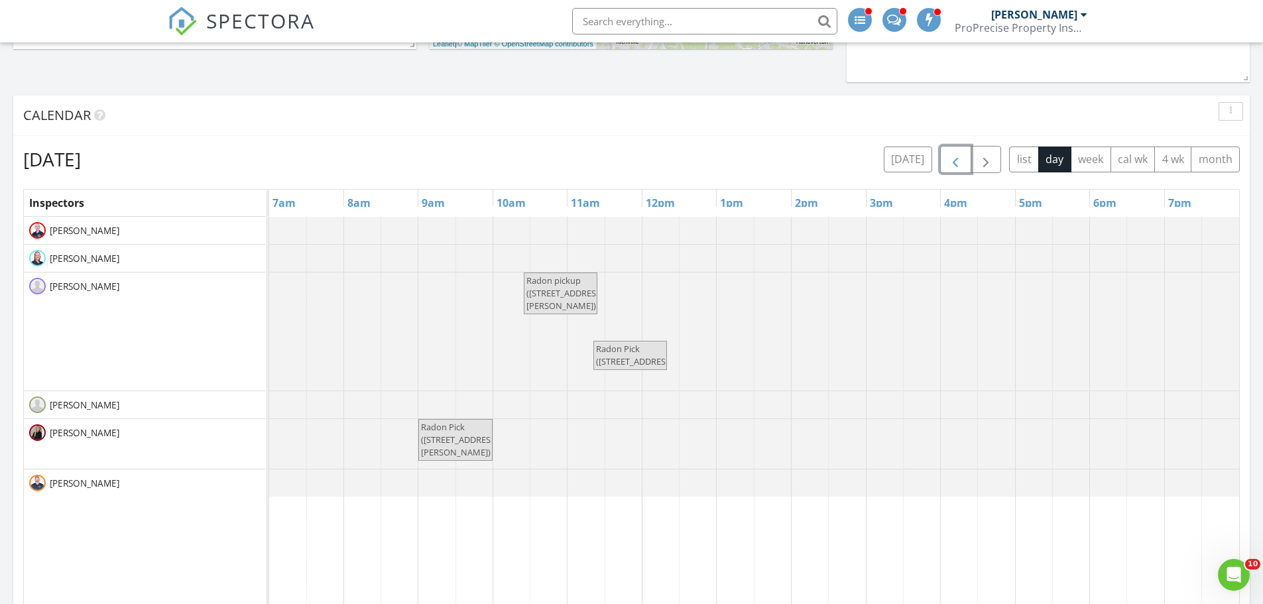
click at [956, 162] on span "button" at bounding box center [955, 160] width 16 height 16
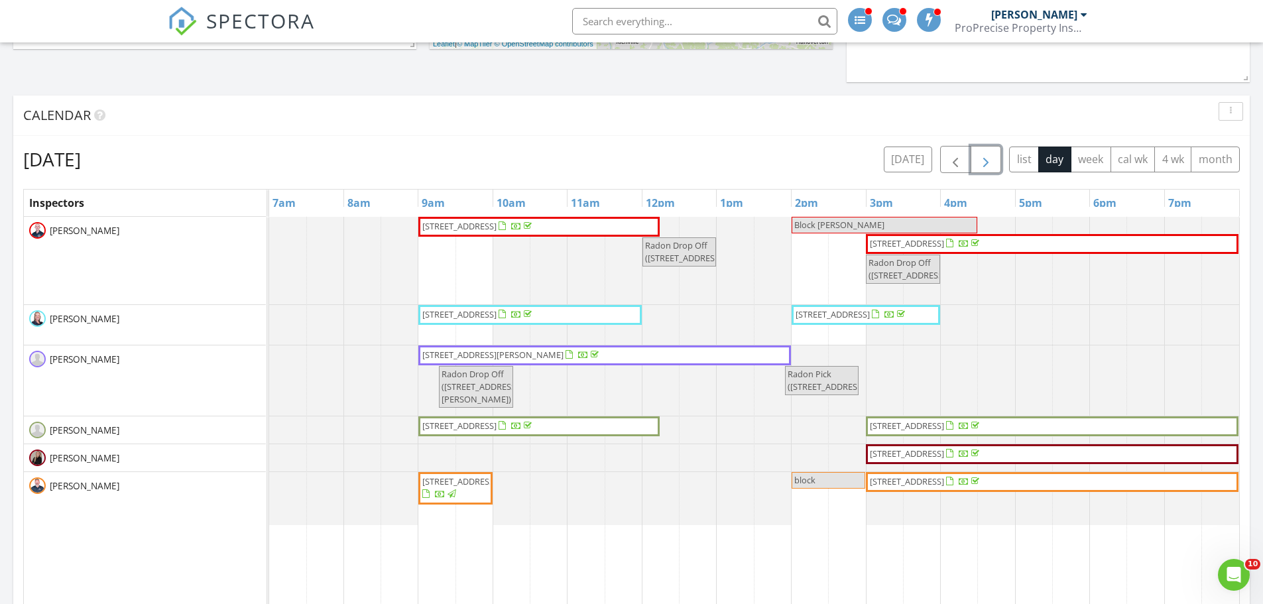
click at [1000, 166] on button "button" at bounding box center [985, 159] width 31 height 27
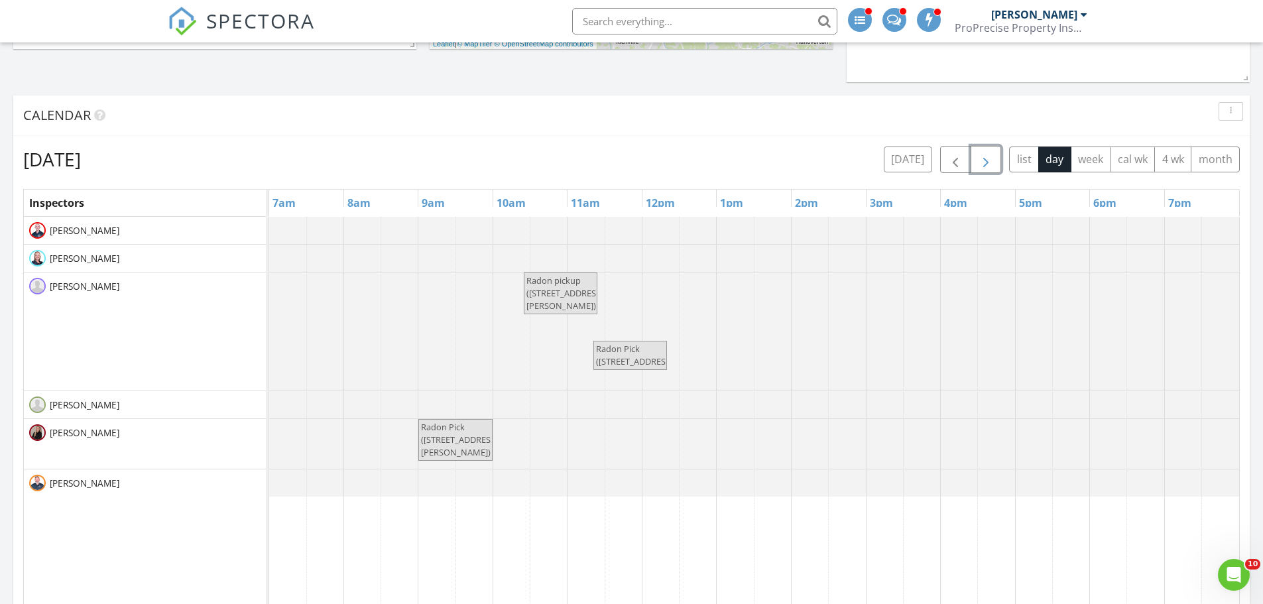
click at [1000, 166] on button "button" at bounding box center [985, 159] width 31 height 27
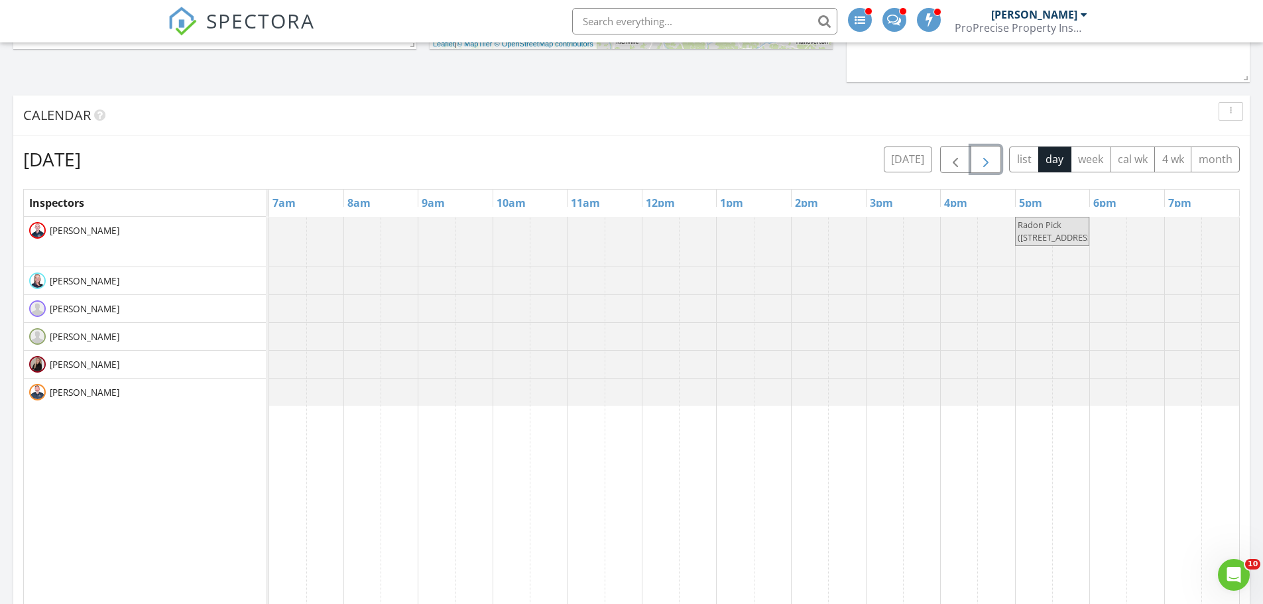
click at [990, 164] on span "button" at bounding box center [986, 160] width 16 height 16
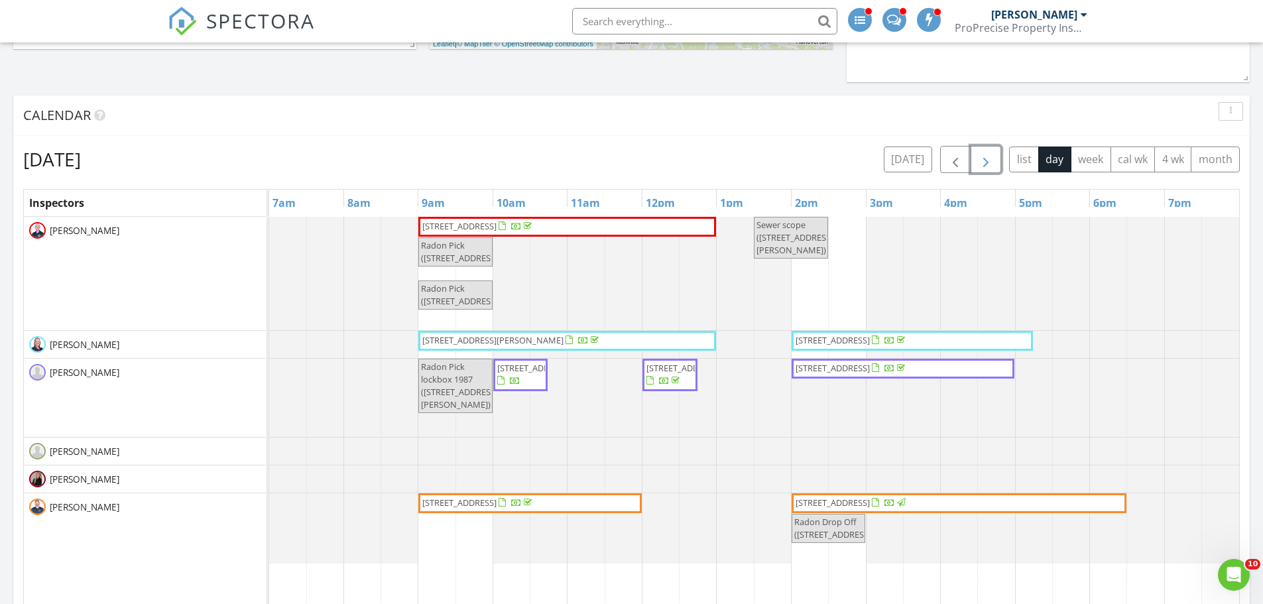
click at [679, 374] on span "2600 Greenlawn Dr, Seven Hills 44131" at bounding box center [683, 368] width 74 height 12
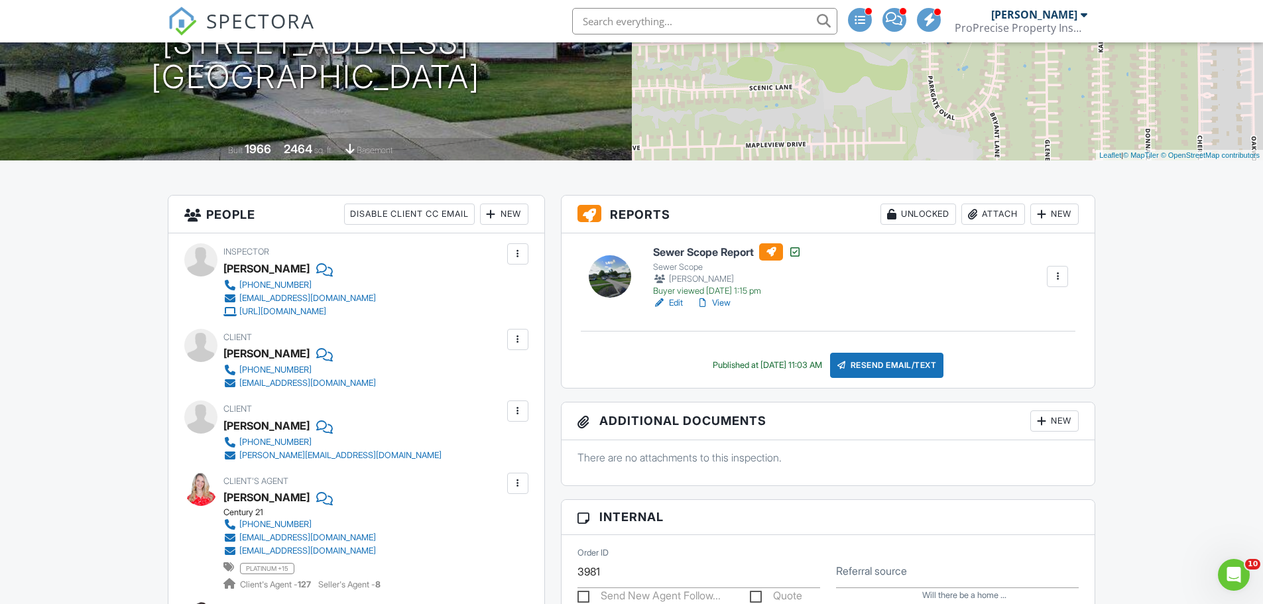
scroll to position [199, 0]
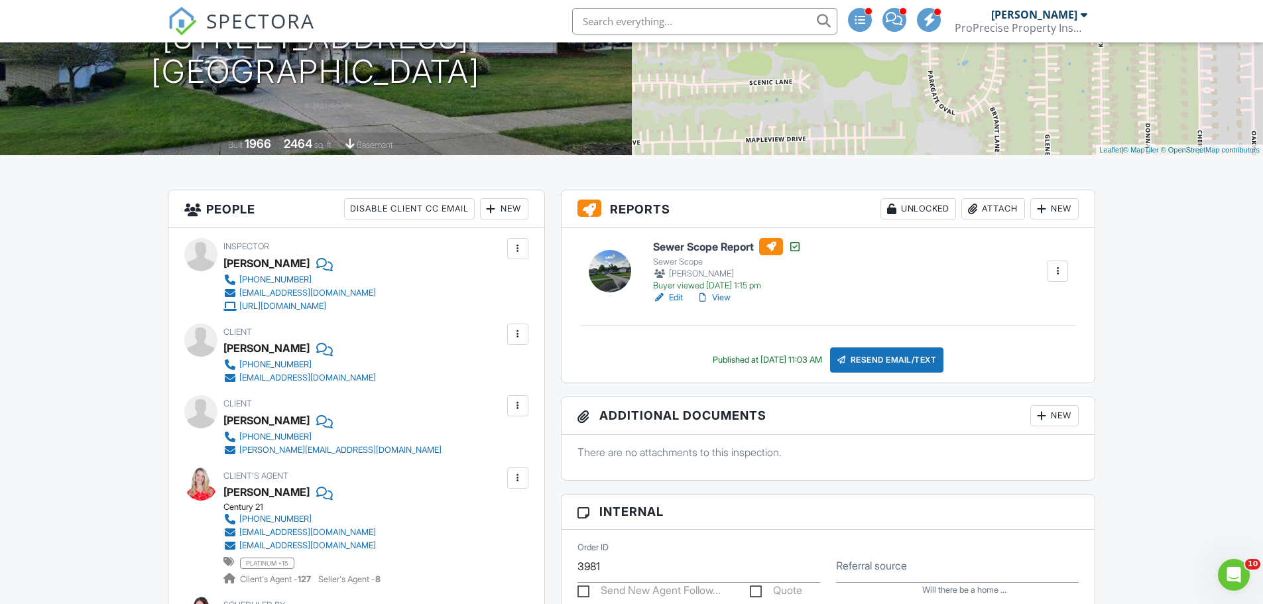
click at [721, 299] on link "View" at bounding box center [713, 297] width 34 height 13
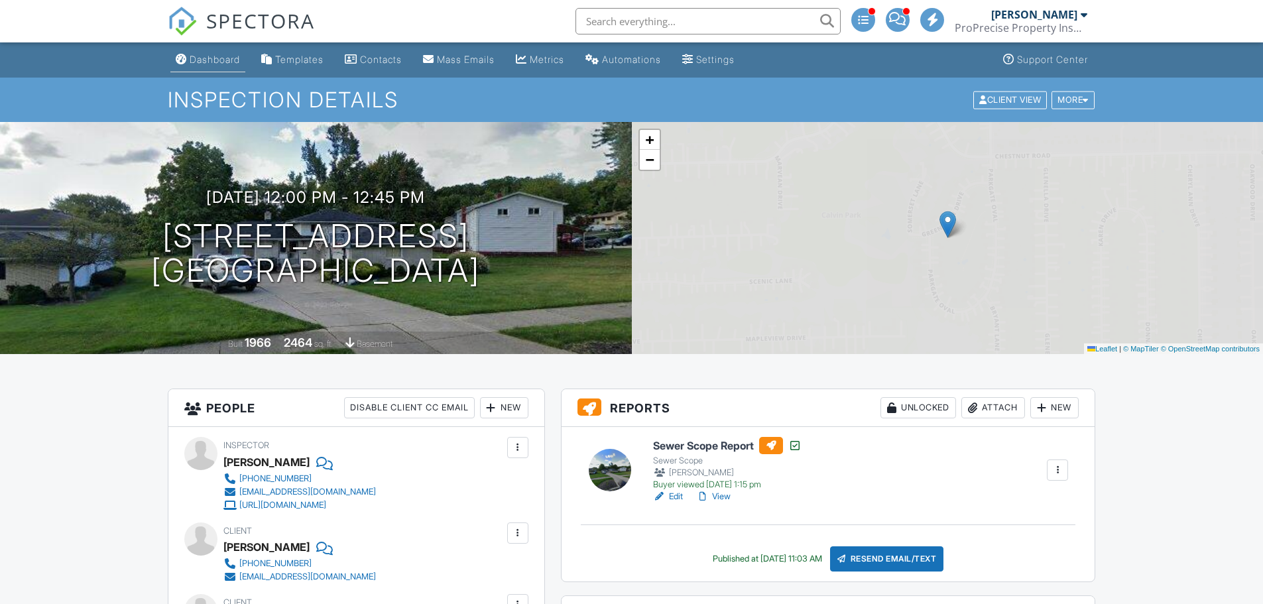
click at [233, 63] on div "Dashboard" at bounding box center [215, 59] width 50 height 11
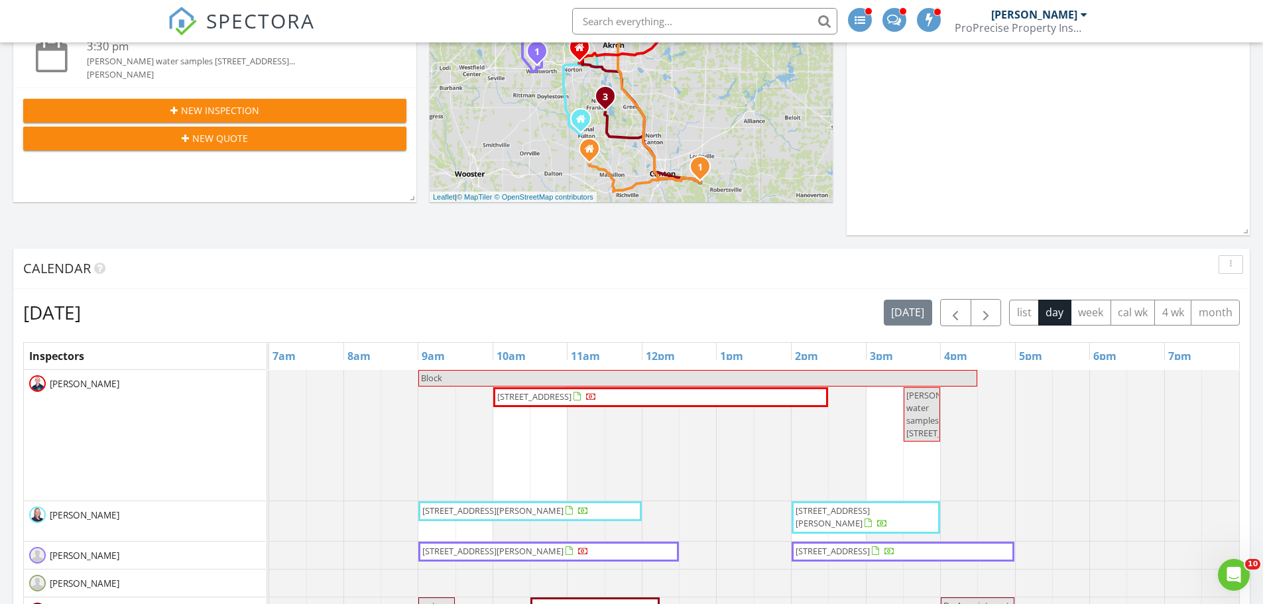
scroll to position [597, 0]
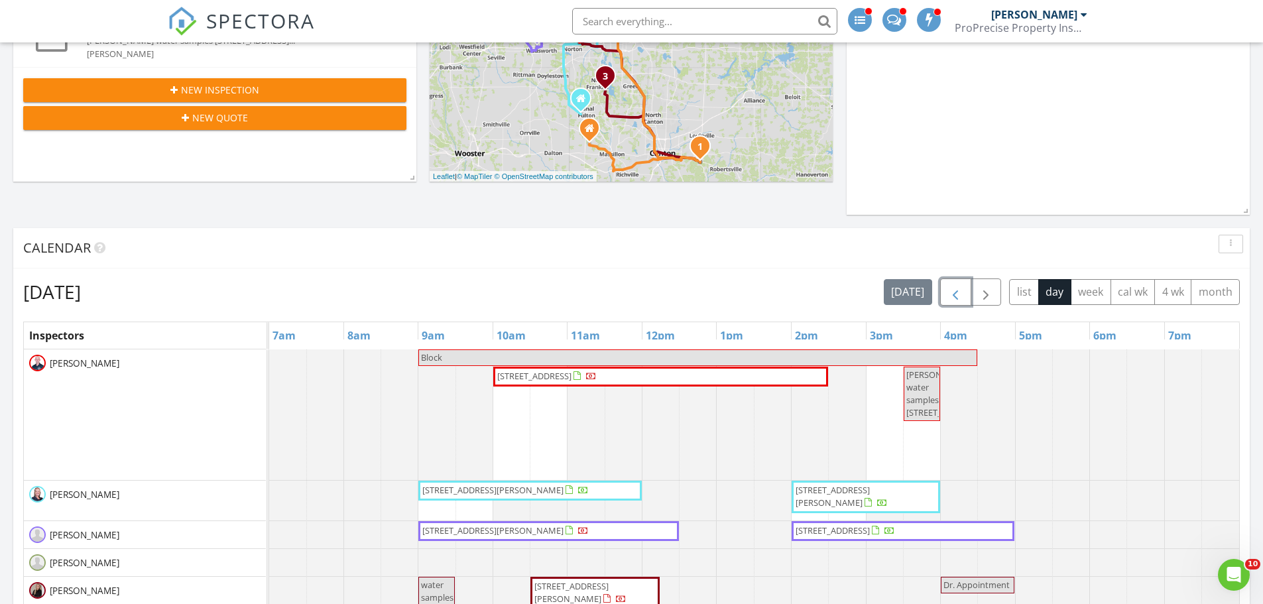
click at [953, 296] on span "button" at bounding box center [955, 292] width 16 height 16
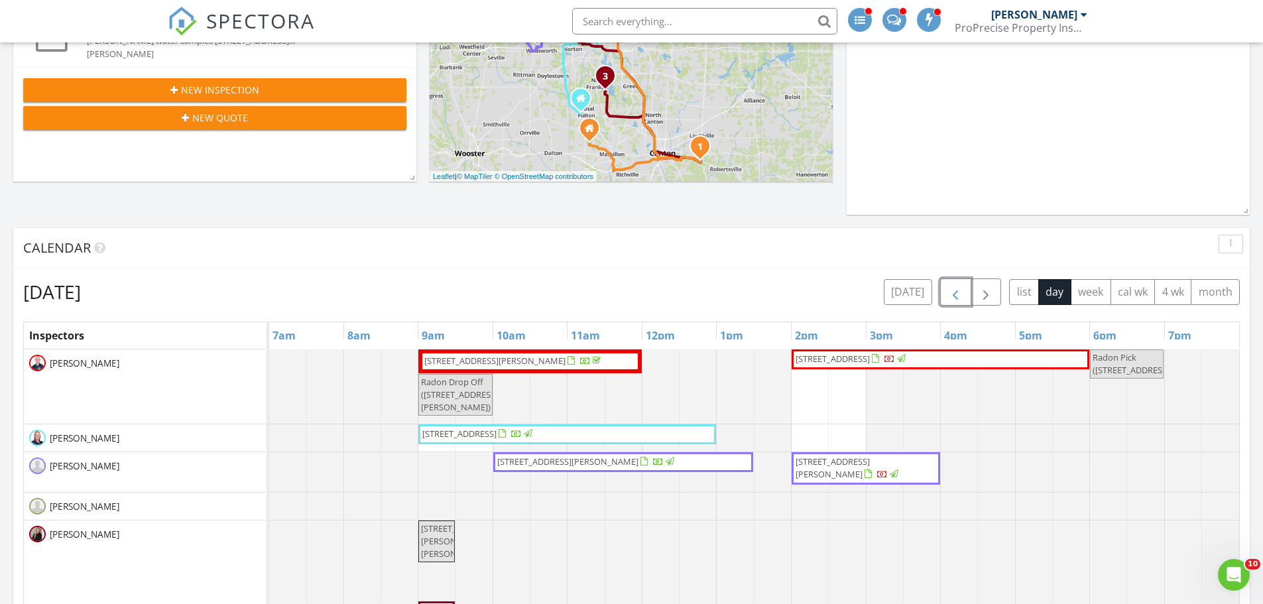
click at [953, 296] on span "button" at bounding box center [955, 292] width 16 height 16
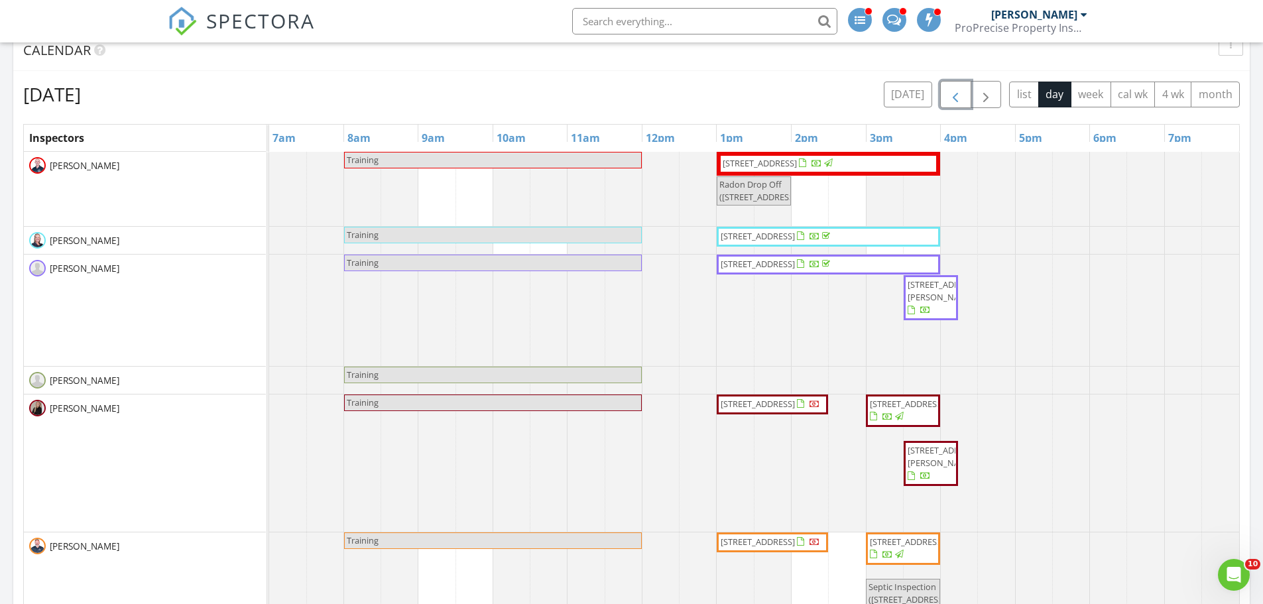
scroll to position [795, 0]
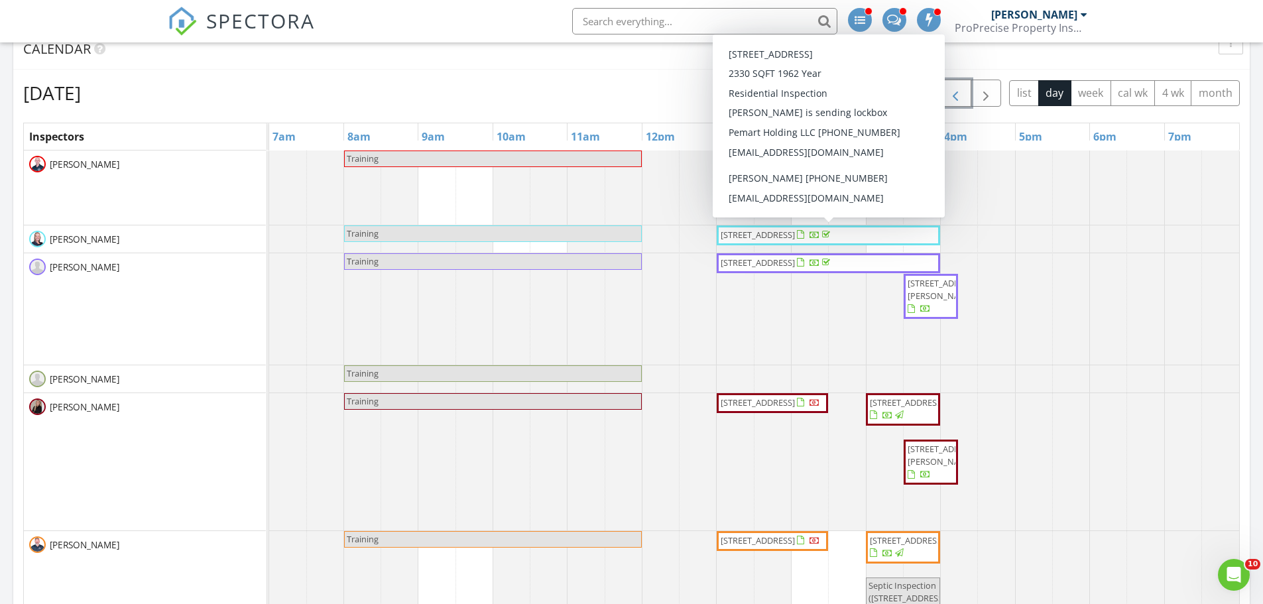
click at [959, 95] on span "button" at bounding box center [955, 94] width 16 height 16
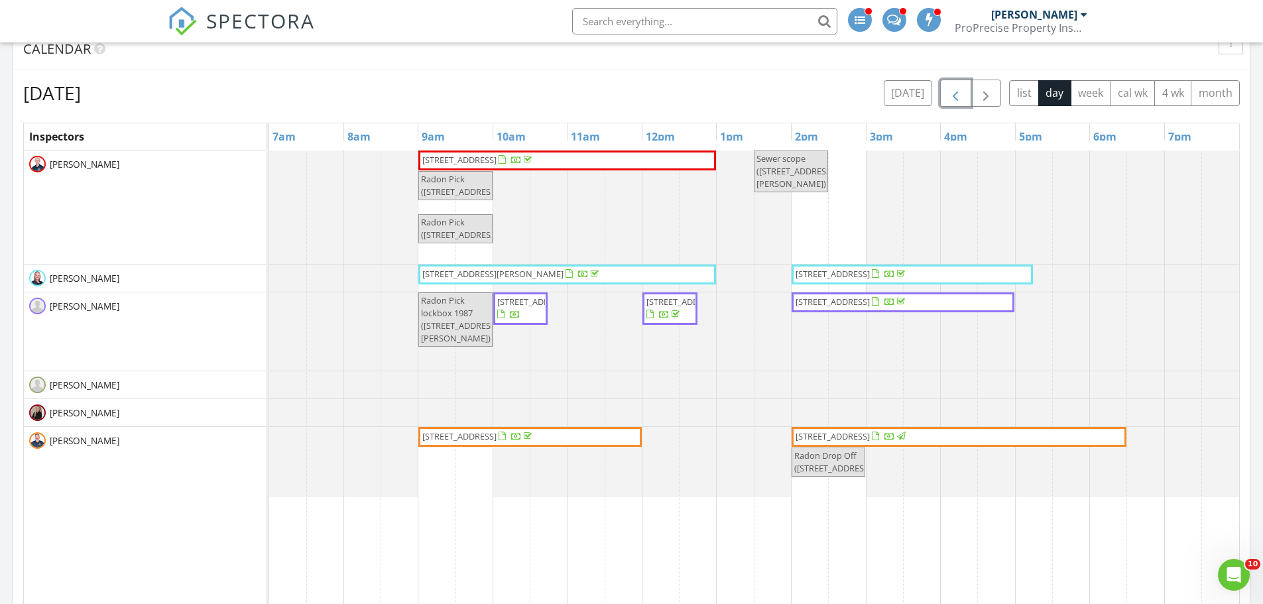
click at [528, 308] on span "12566 The Bluffs, Strongsville 44136" at bounding box center [534, 302] width 74 height 12
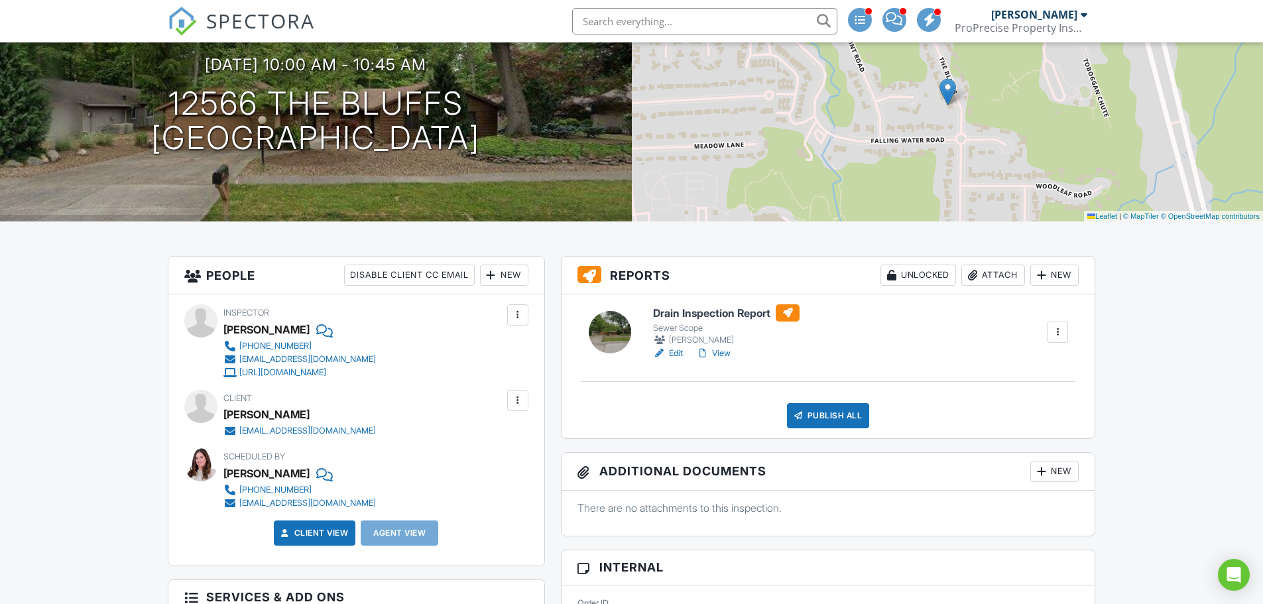
click at [722, 353] on link "View" at bounding box center [713, 353] width 34 height 13
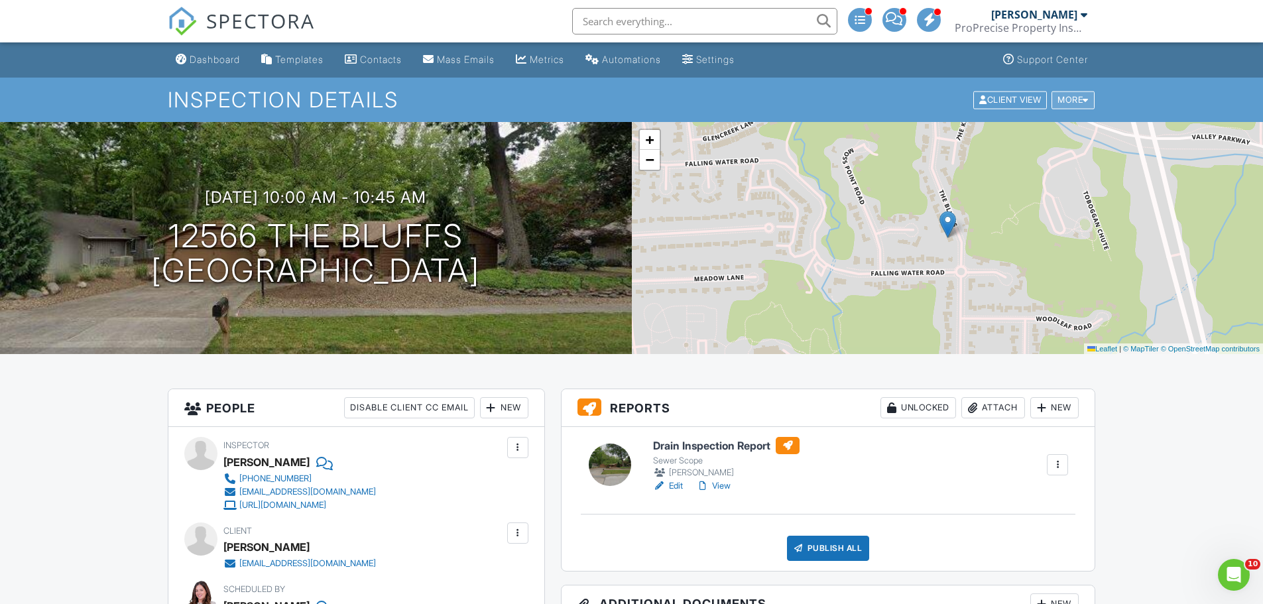
click at [1092, 96] on div "More" at bounding box center [1072, 100] width 43 height 18
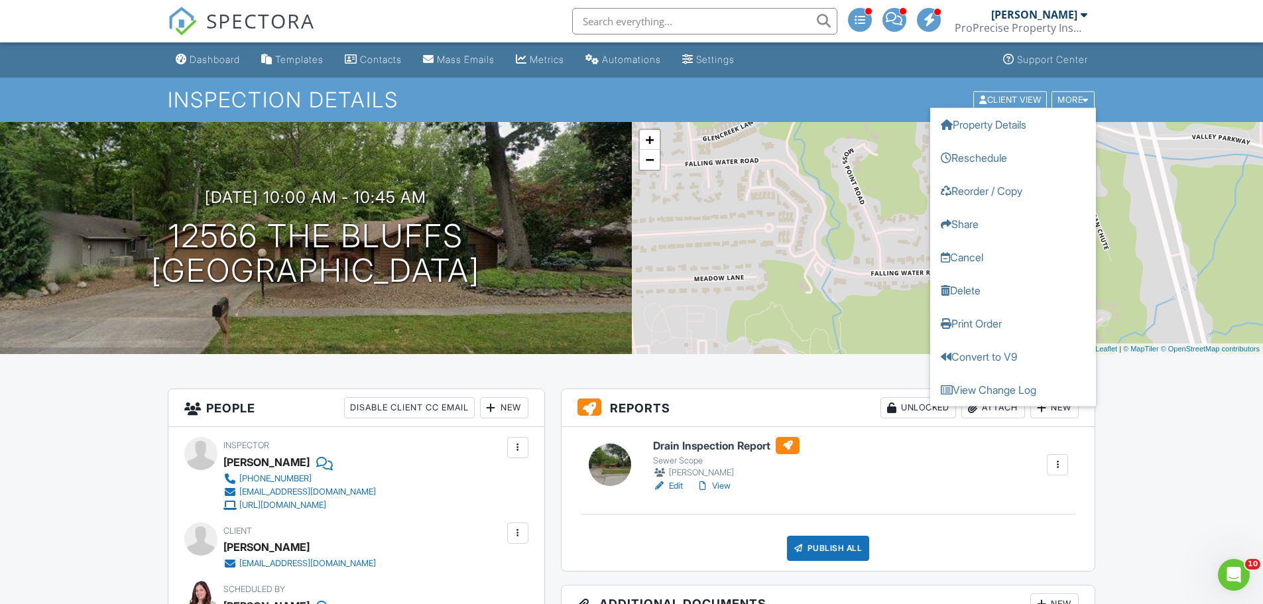
click at [542, 101] on h1 "Inspection Details" at bounding box center [632, 99] width 928 height 23
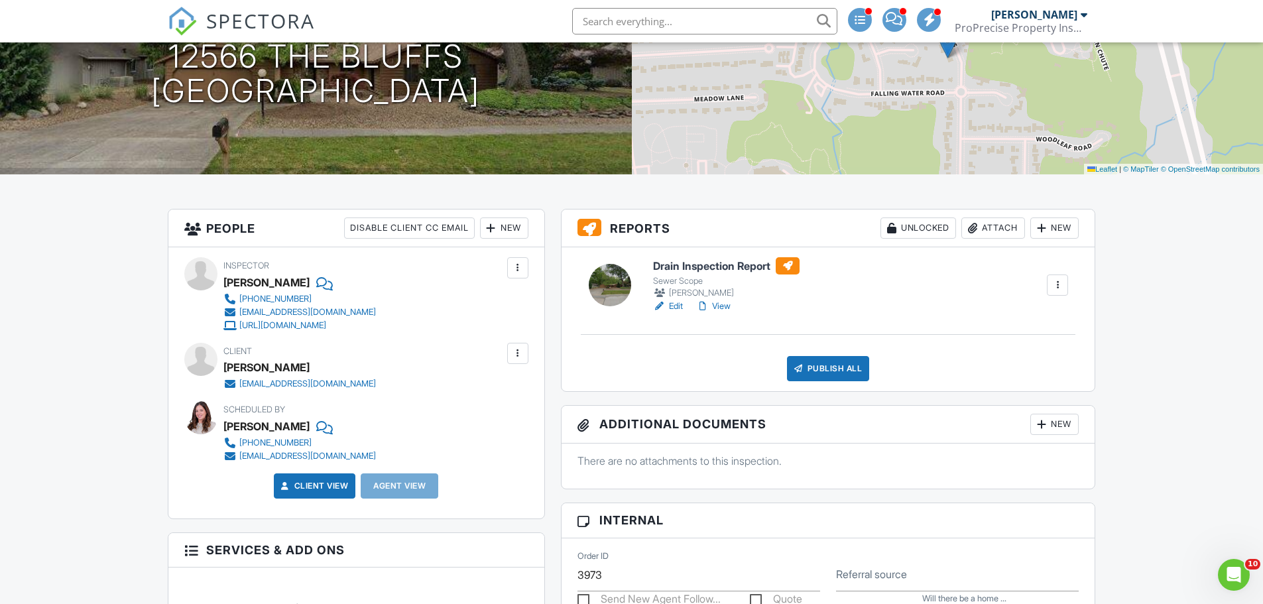
scroll to position [199, 0]
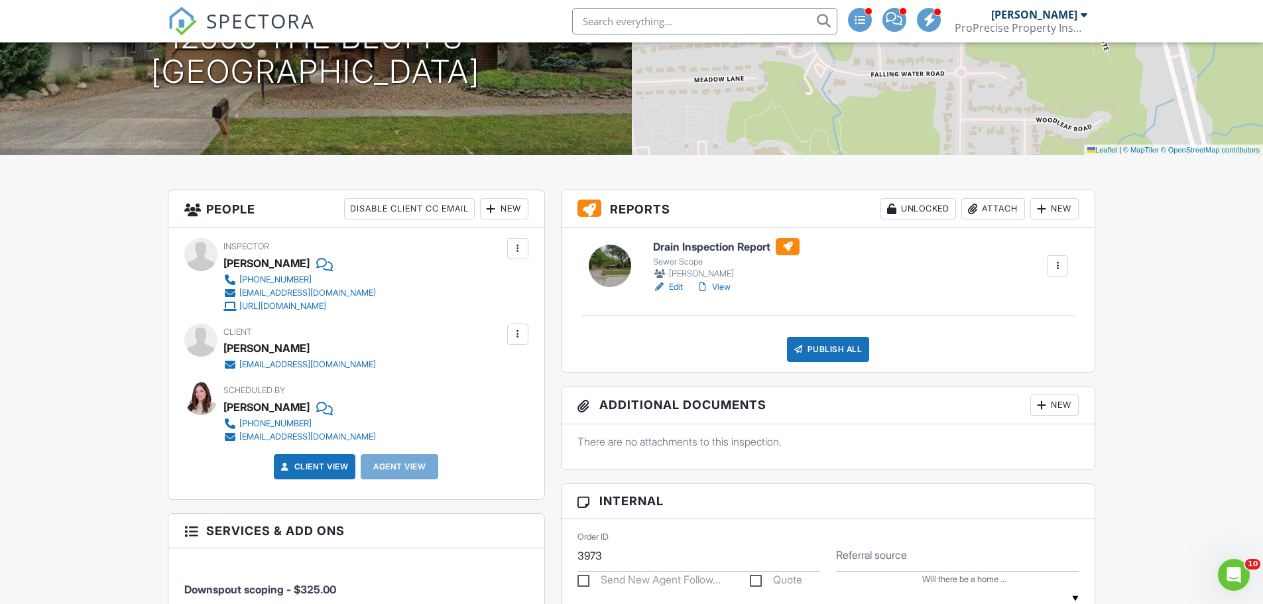
click at [712, 288] on link "View" at bounding box center [713, 286] width 34 height 13
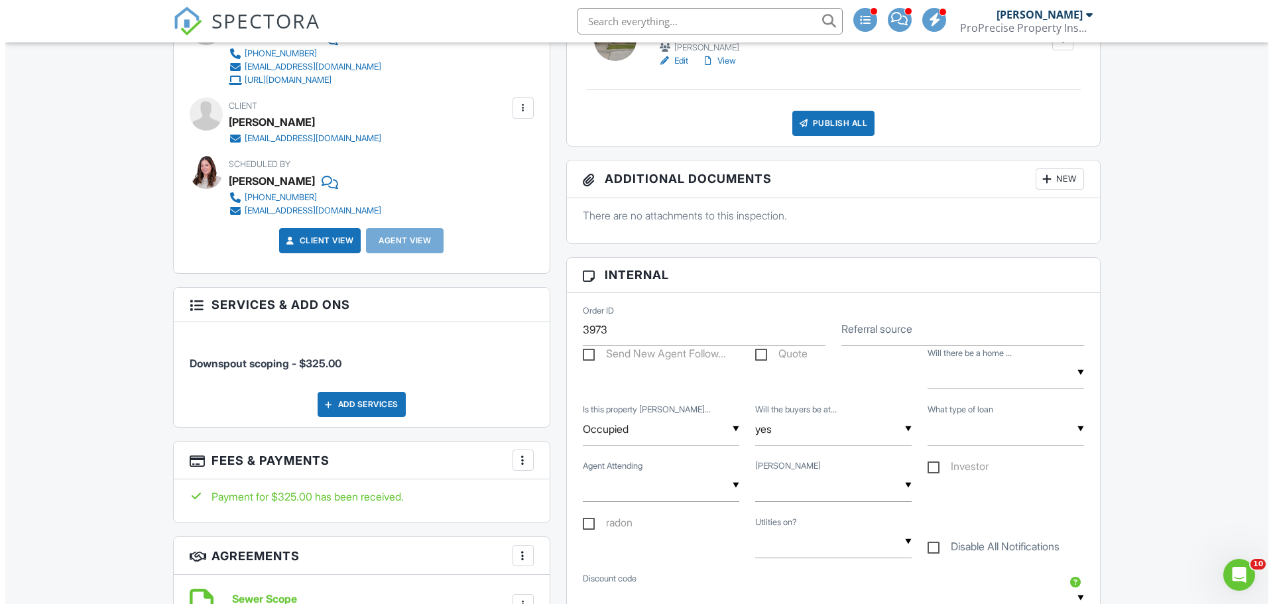
scroll to position [464, 0]
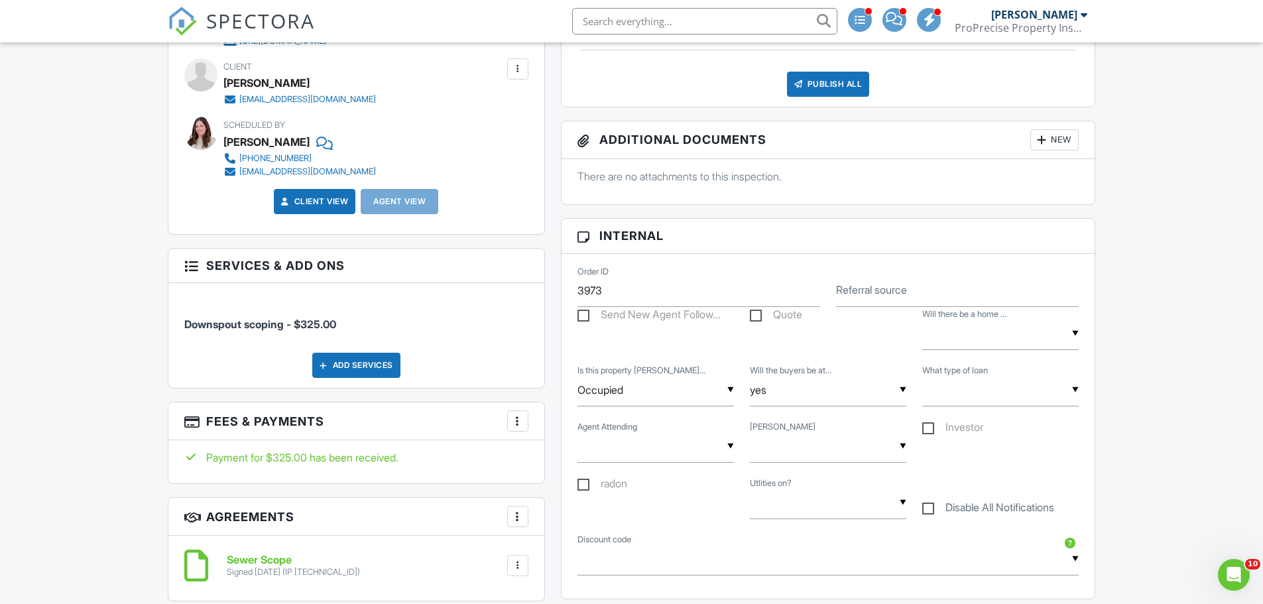
click at [517, 426] on div at bounding box center [517, 420] width 13 height 13
click at [547, 463] on li "Edit Fees & Payments" at bounding box center [584, 461] width 139 height 33
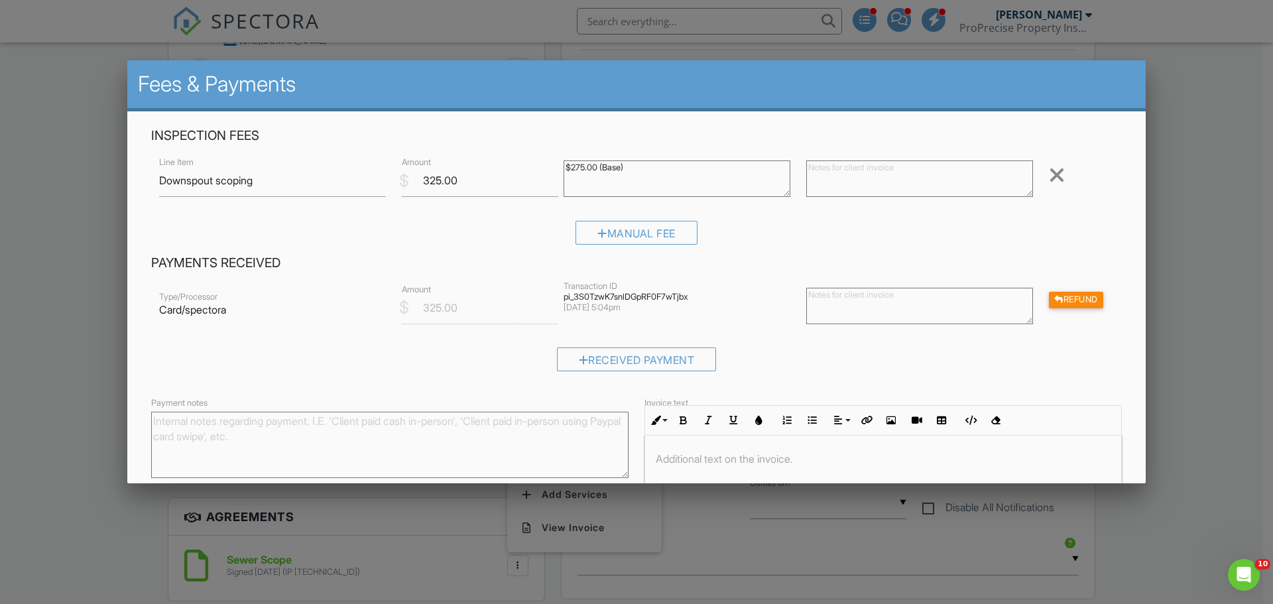
click at [860, 300] on textarea at bounding box center [919, 306] width 227 height 36
click at [657, 270] on h4 "Payments Received" at bounding box center [636, 263] width 970 height 17
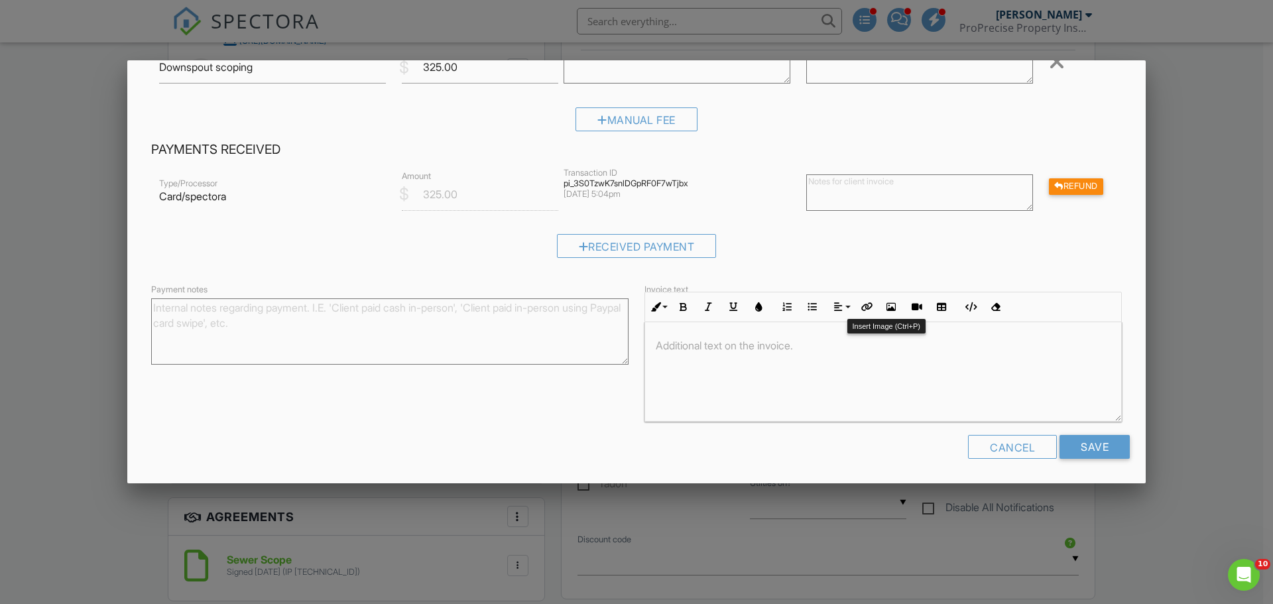
scroll to position [115, 0]
click at [1058, 186] on div "Refund" at bounding box center [1076, 185] width 54 height 17
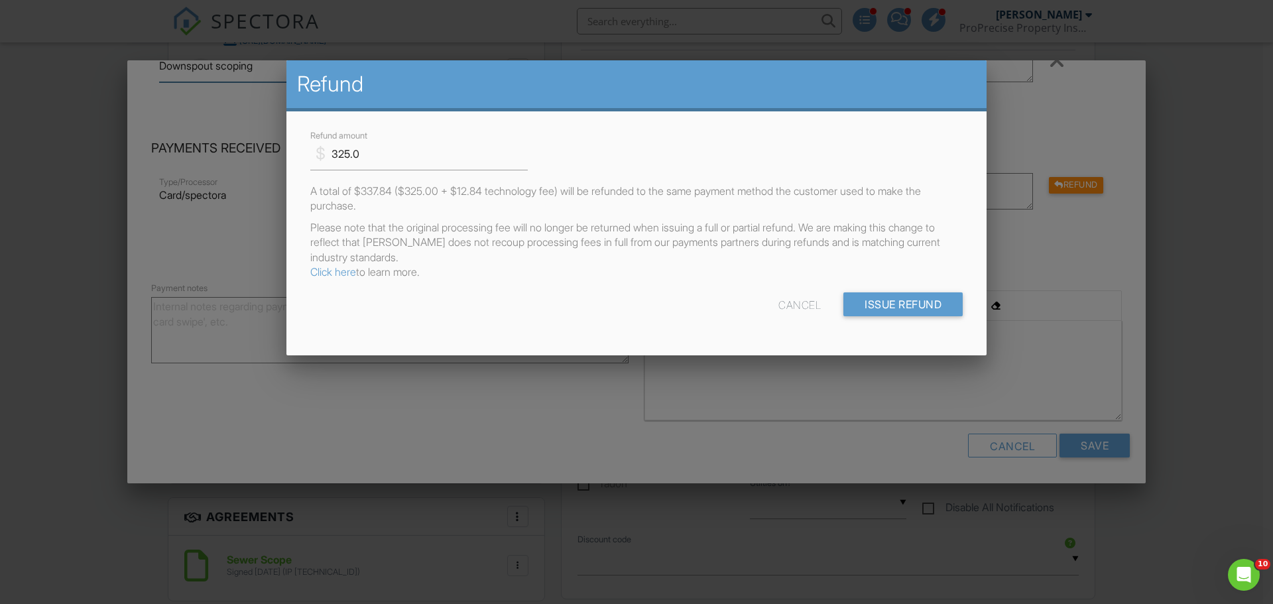
scroll to position [104, 0]
drag, startPoint x: 350, startPoint y: 155, endPoint x: 331, endPoint y: 155, distance: 19.2
click at [331, 155] on input "325.0" at bounding box center [418, 154] width 217 height 32
click at [924, 341] on div "$ Refund amount 200.0 A total of $337.84 ($325.00 + $12.84 technology fee) will…" at bounding box center [636, 233] width 700 height 244
click at [412, 146] on input "200.0" at bounding box center [418, 154] width 217 height 32
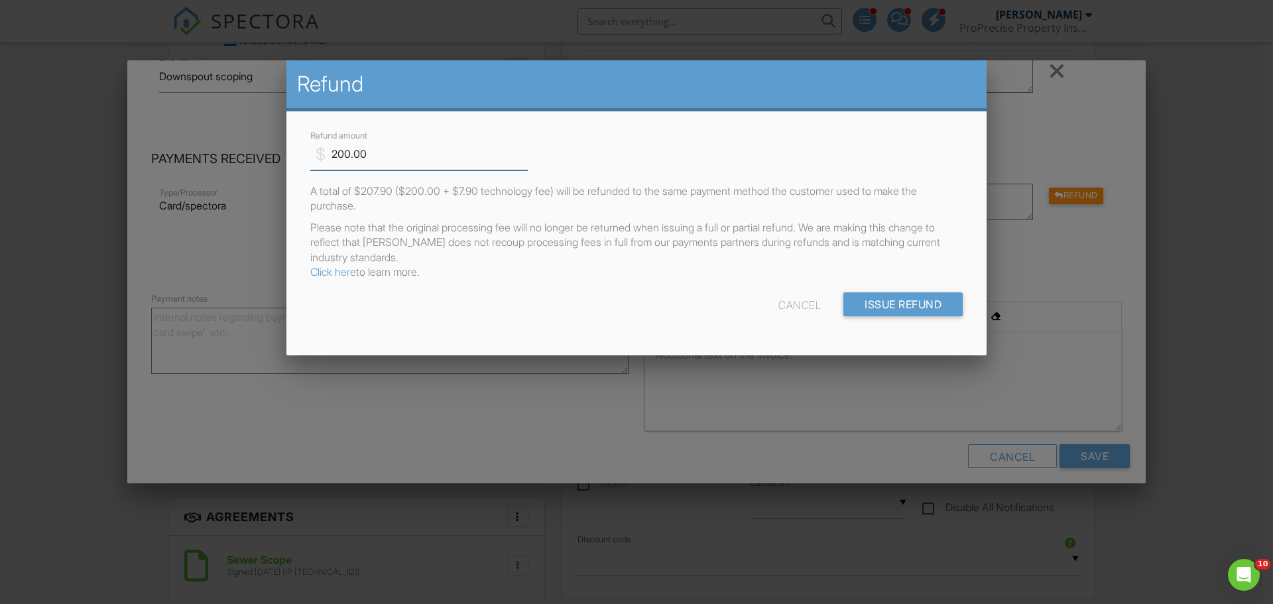
type input "200.00"
click at [915, 343] on div "$ Refund amount 200.00 A total of $207.90 ($200.00 + $7.90 technology fee) will…" at bounding box center [636, 233] width 700 height 244
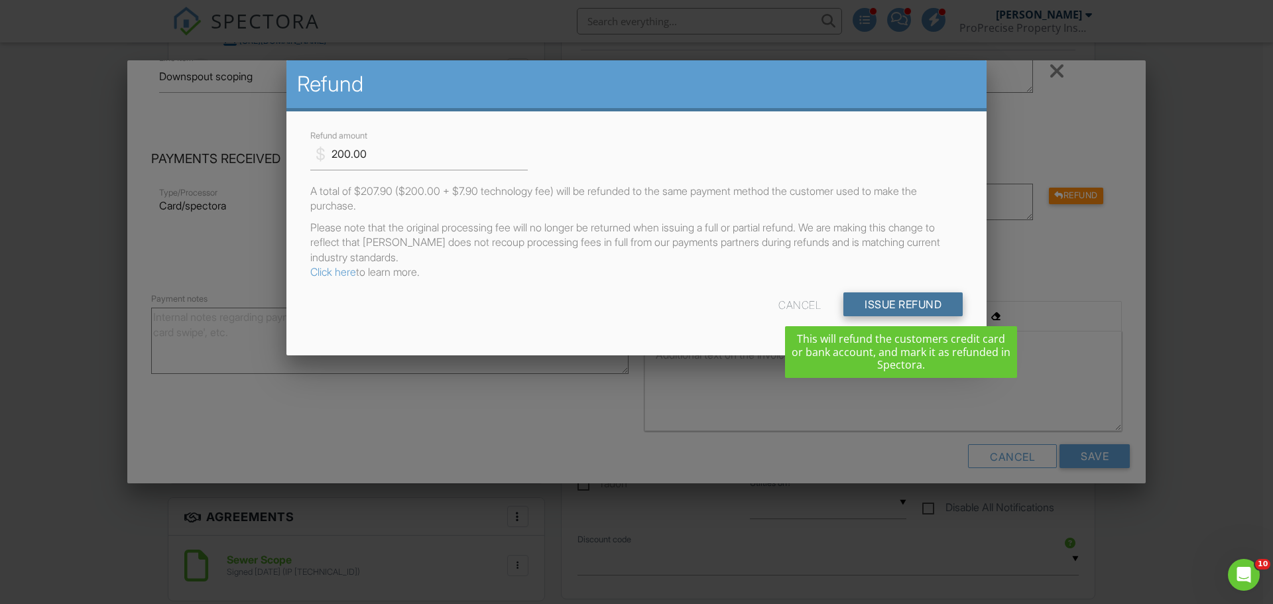
click at [906, 306] on input "Issue Refund" at bounding box center [902, 304] width 119 height 24
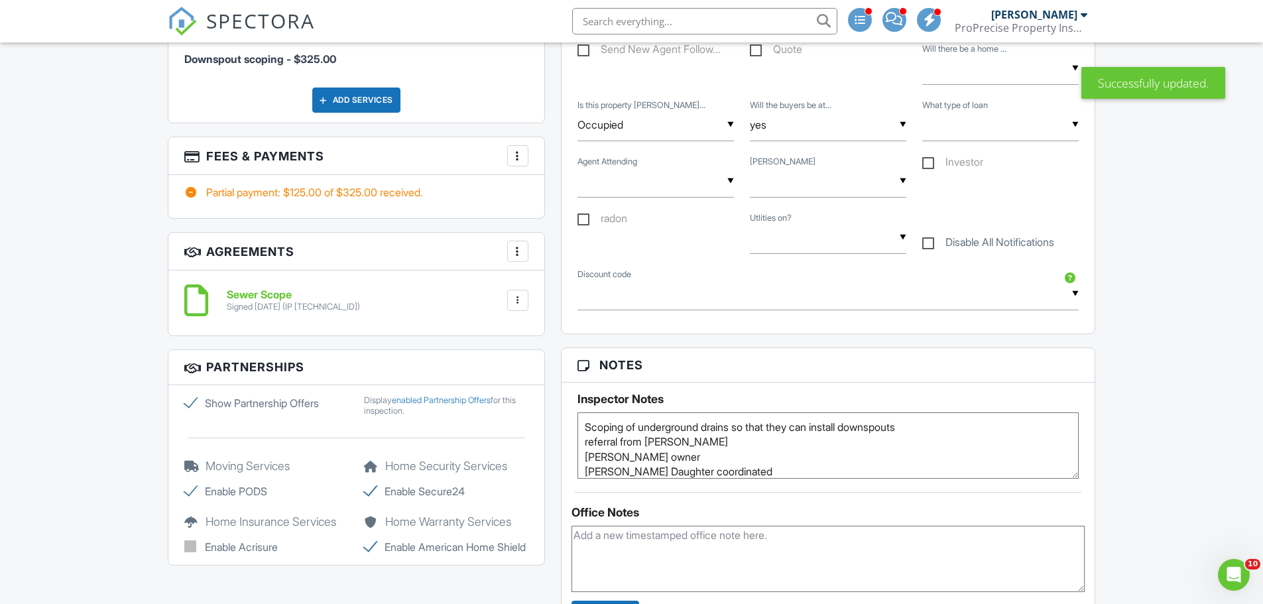
click at [521, 158] on div at bounding box center [517, 155] width 13 height 13
click at [557, 197] on li "Edit Fees & Payments" at bounding box center [584, 196] width 139 height 33
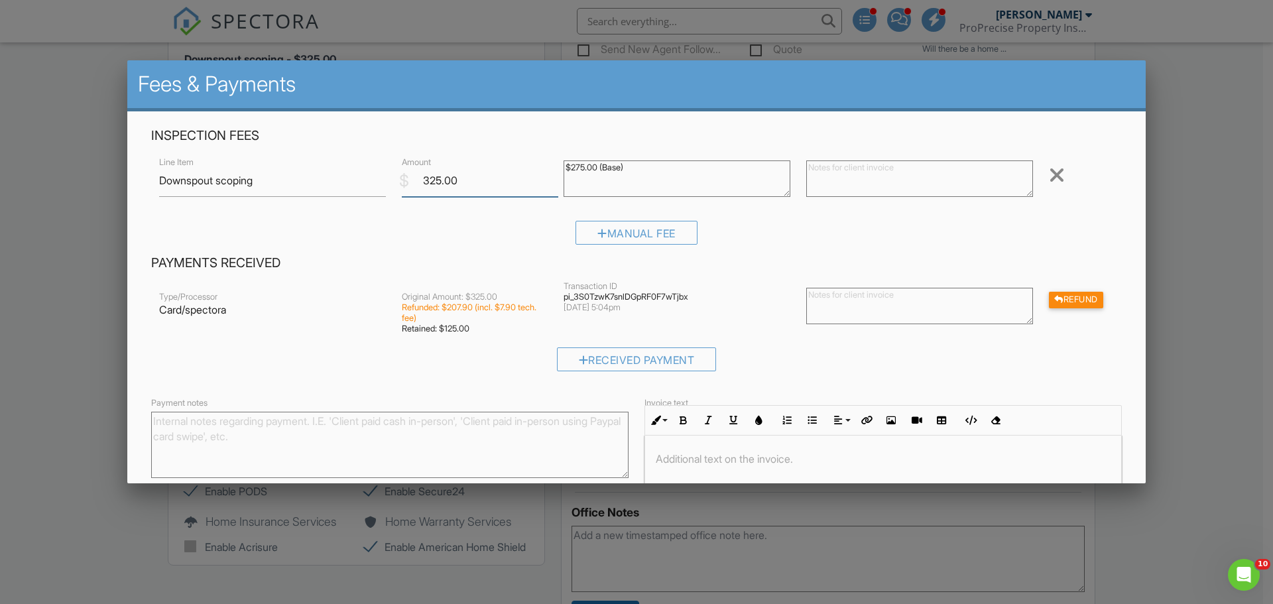
click at [440, 180] on input "325.00" at bounding box center [480, 180] width 156 height 32
type input "125.00"
click at [840, 177] on textarea at bounding box center [919, 178] width 227 height 36
type textarea "R"
type textarea "Discounted from $325.00 to $125.00. Scope was limited due to pipe bends."
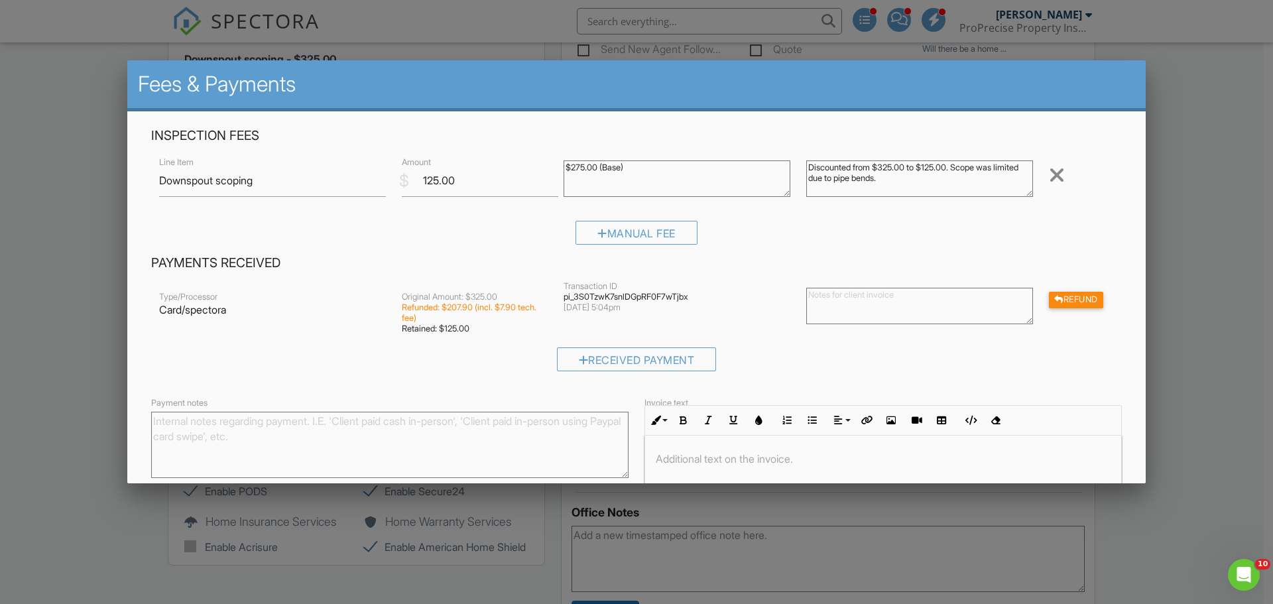
click at [864, 312] on textarea at bounding box center [919, 306] width 227 height 36
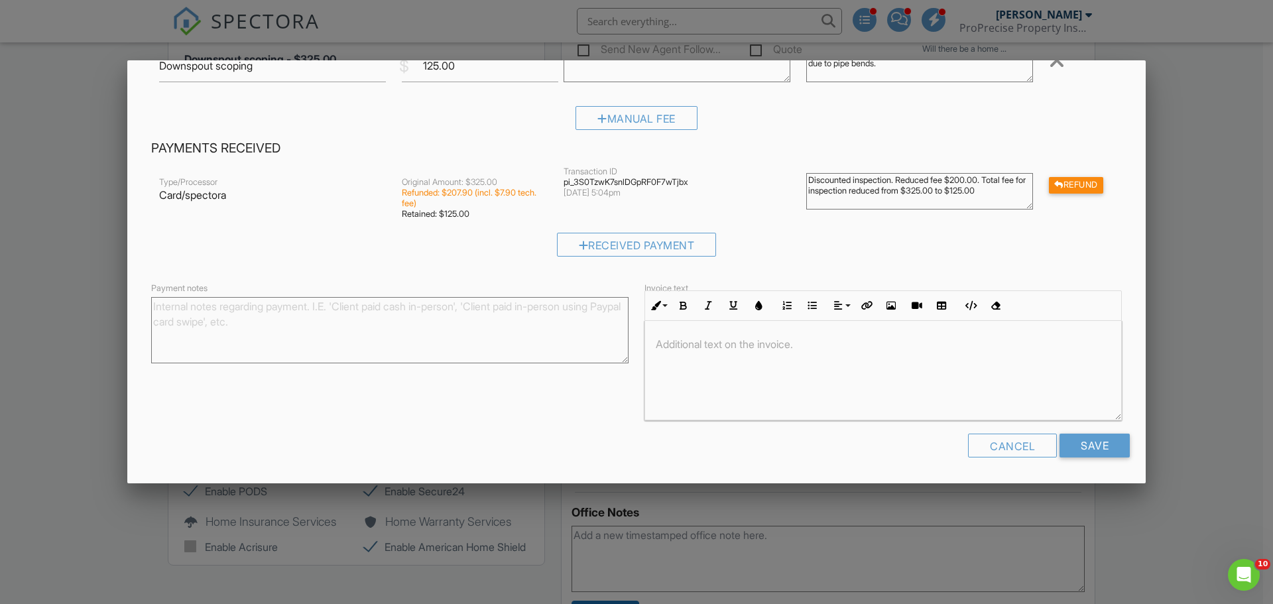
scroll to position [1, 0]
type textarea "Discounted inspection. Reduced fee $200.00. Total fee for inspection reduced fr…"
click at [1074, 441] on input "Save" at bounding box center [1094, 445] width 70 height 24
